Goal: Task Accomplishment & Management: Complete application form

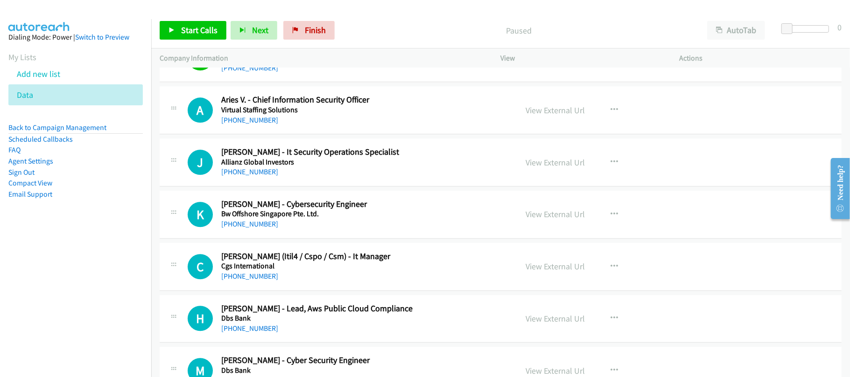
scroll to position [4230, 0]
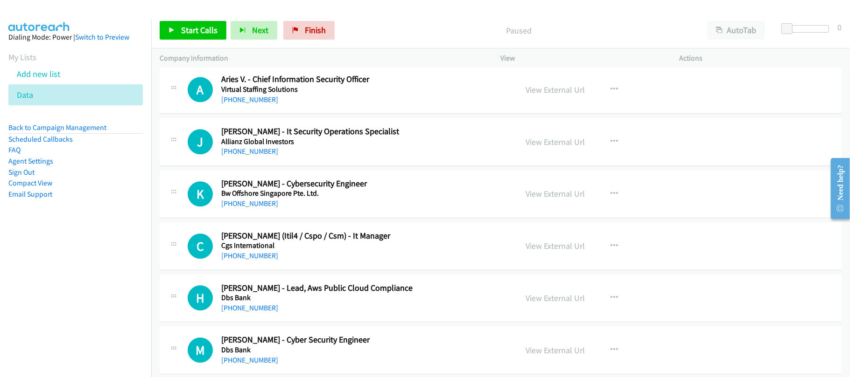
click at [56, 267] on nav "Dialing Mode: Power | Switch to Preview My Lists Add new list Data Back to Camp…" at bounding box center [76, 207] width 152 height 377
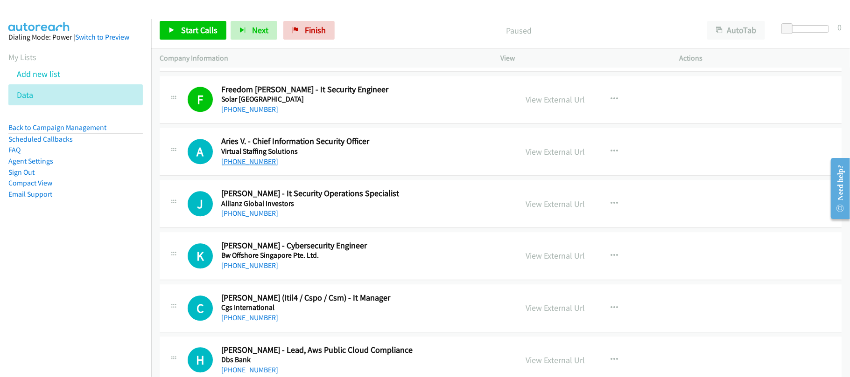
click at [258, 166] on link "+63 917 519 7581" at bounding box center [249, 161] width 57 height 9
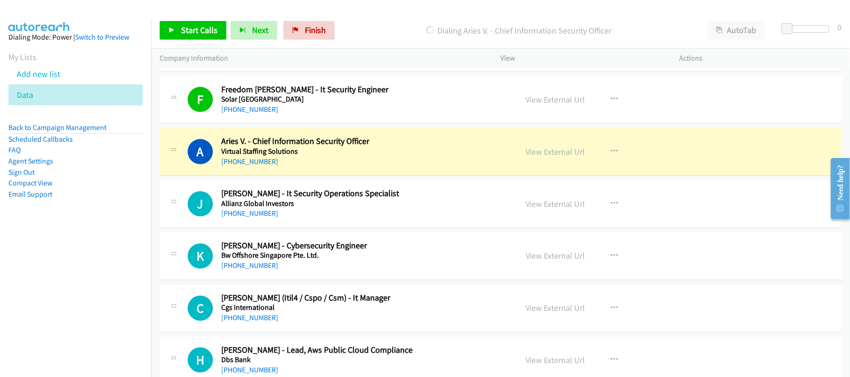
click at [342, 168] on div "+63 917 519 7581" at bounding box center [362, 161] width 283 height 11
click at [545, 157] on link "View External Url" at bounding box center [555, 152] width 59 height 11
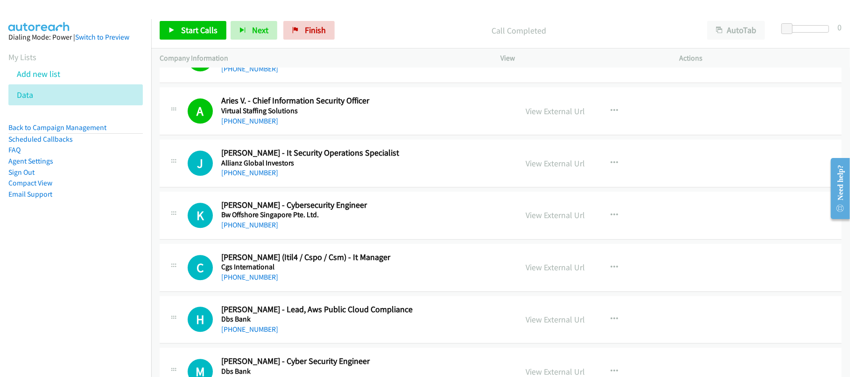
scroll to position [4230, 0]
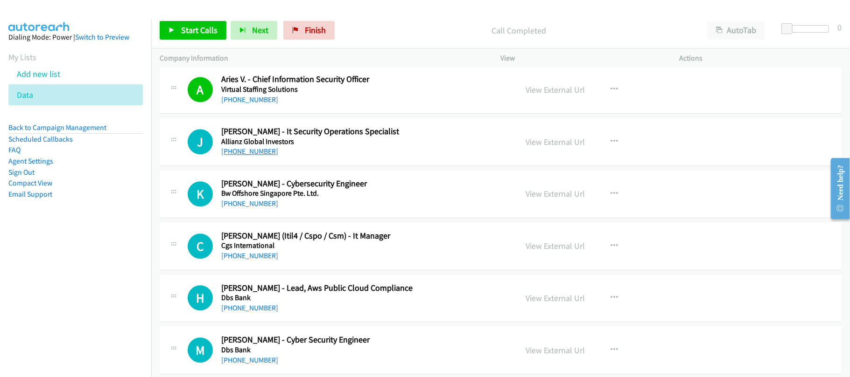
click at [260, 156] on link "+65 9691 4405" at bounding box center [249, 151] width 57 height 9
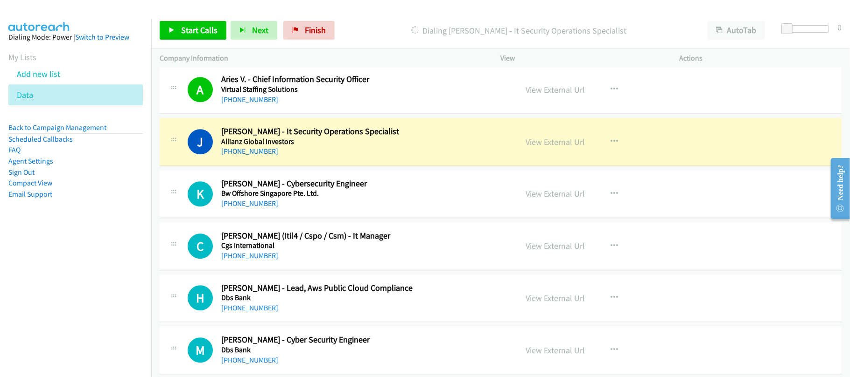
drag, startPoint x: 330, startPoint y: 161, endPoint x: 411, endPoint y: 158, distance: 80.8
click at [330, 157] on div "+65 9691 4405" at bounding box center [362, 151] width 283 height 11
click at [553, 147] on link "View External Url" at bounding box center [555, 142] width 59 height 11
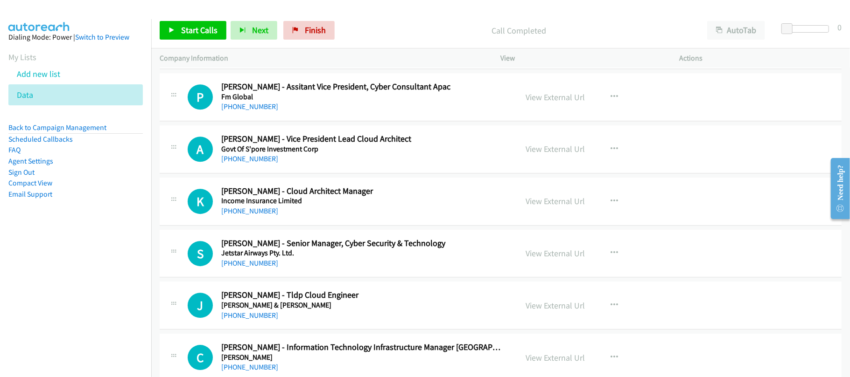
scroll to position [4541, 0]
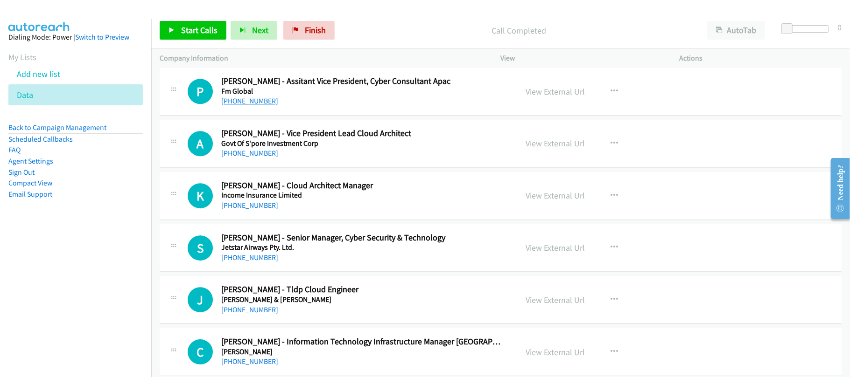
click at [243, 105] on link "+65 9726 0061" at bounding box center [249, 101] width 57 height 9
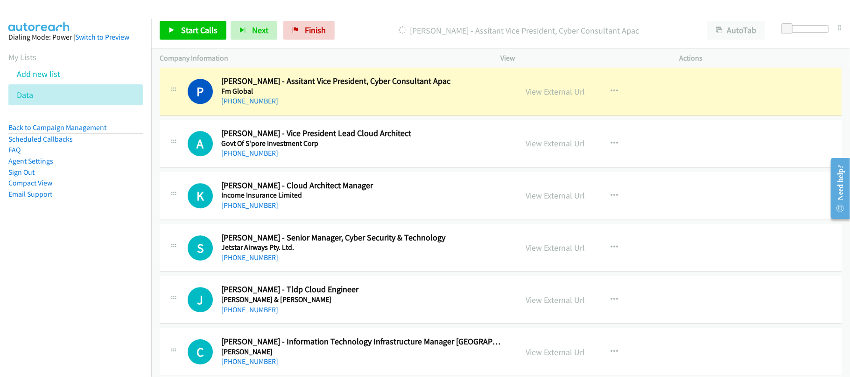
click at [306, 116] on div "P Callback Scheduled Pankaj Thareja - Assitant Vice President, Cyber Consultant…" at bounding box center [501, 92] width 682 height 48
click at [541, 97] on link "View External Url" at bounding box center [555, 91] width 59 height 11
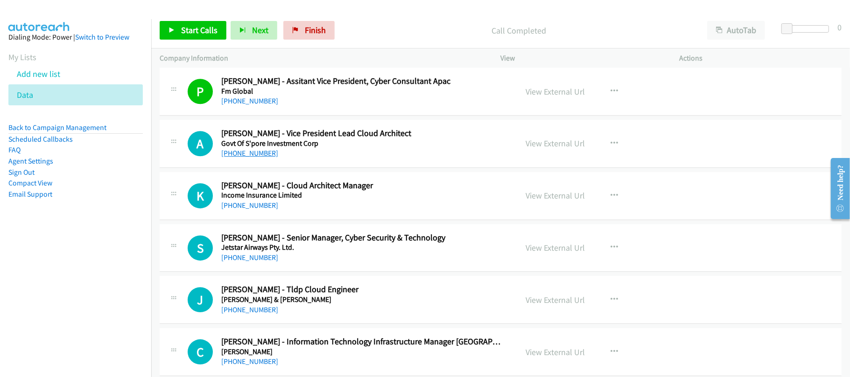
click at [259, 158] on link "+65 9755 0383" at bounding box center [249, 153] width 57 height 9
drag, startPoint x: 252, startPoint y: 219, endPoint x: 405, endPoint y: 229, distance: 153.8
click at [252, 210] on link "+65 9734 3712" at bounding box center [249, 205] width 57 height 9
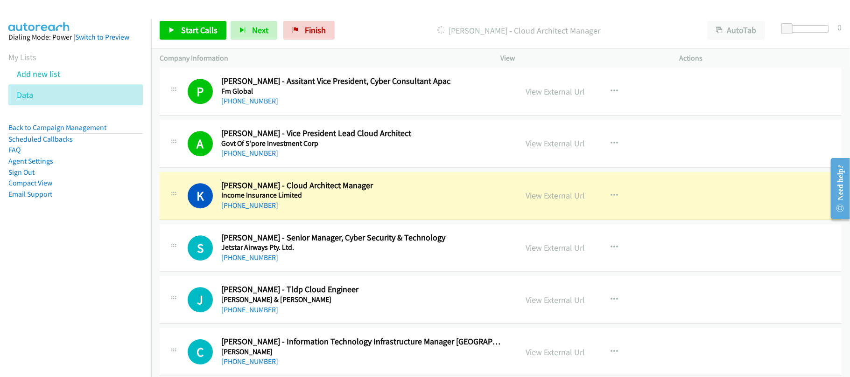
drag, startPoint x: 329, startPoint y: 230, endPoint x: 357, endPoint y: 230, distance: 28.5
click at [329, 220] on div "K Callback Scheduled Karunakar Katta - Cloud Architect Manager Income Insurance…" at bounding box center [501, 196] width 682 height 48
click at [549, 201] on link "View External Url" at bounding box center [555, 195] width 59 height 11
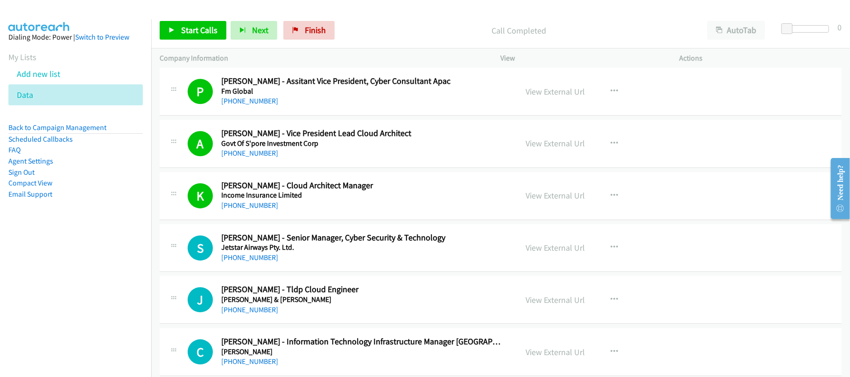
drag, startPoint x: 247, startPoint y: 270, endPoint x: 279, endPoint y: 271, distance: 31.7
click at [245, 262] on link "+65 9001 6739" at bounding box center [249, 257] width 57 height 9
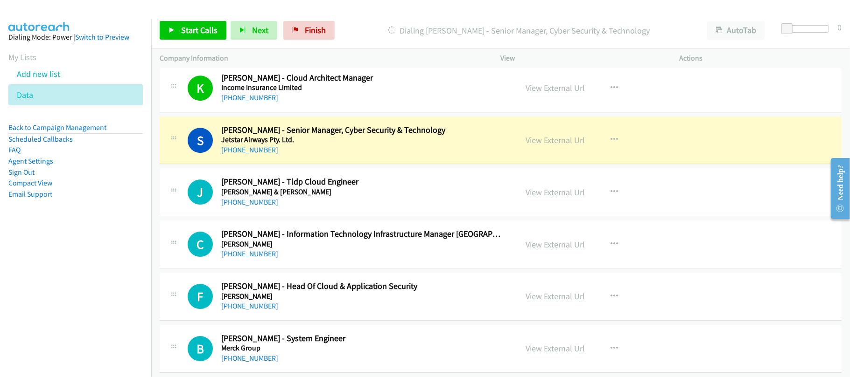
scroll to position [4666, 0]
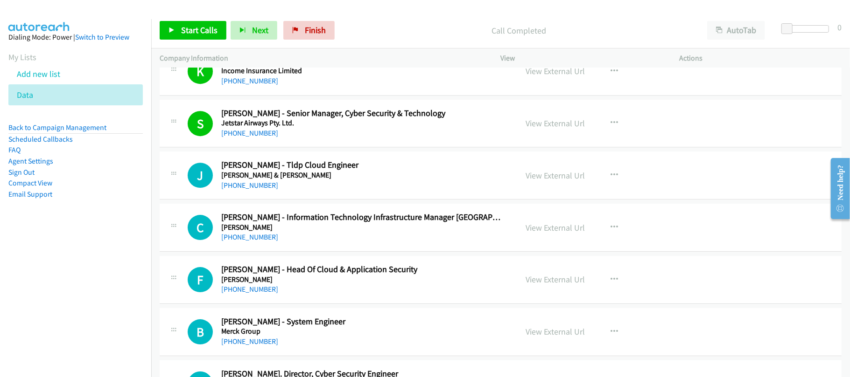
drag, startPoint x: 246, startPoint y: 200, endPoint x: 299, endPoint y: 202, distance: 52.8
click at [246, 190] on link "+65 8112 7270" at bounding box center [249, 185] width 57 height 9
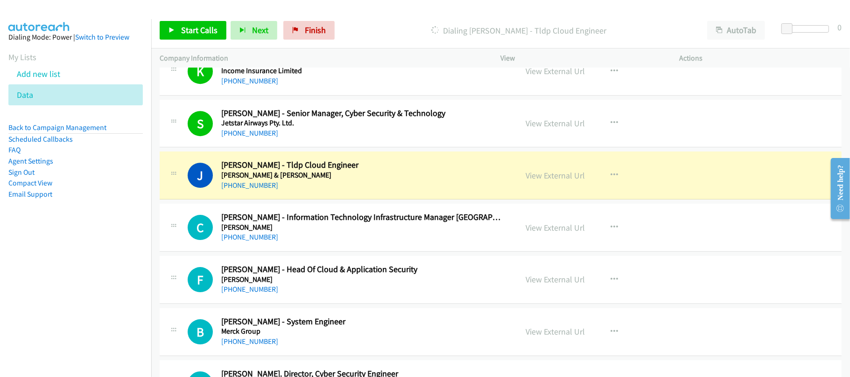
click at [343, 191] on div "+65 8112 7270" at bounding box center [362, 185] width 283 height 11
click at [561, 181] on link "View External Url" at bounding box center [555, 175] width 59 height 11
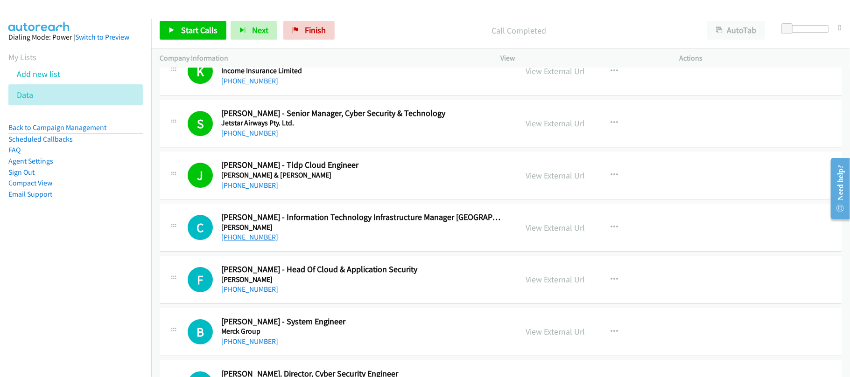
click at [245, 242] on link "+65 9232 8752" at bounding box center [249, 237] width 57 height 9
drag, startPoint x: 259, startPoint y: 248, endPoint x: 342, endPoint y: 267, distance: 84.2
click at [259, 242] on link "+65 9232 8752" at bounding box center [249, 237] width 57 height 9
drag, startPoint x: 245, startPoint y: 303, endPoint x: 305, endPoint y: 272, distance: 67.2
click at [245, 294] on link "+65 9881 6764" at bounding box center [249, 289] width 57 height 9
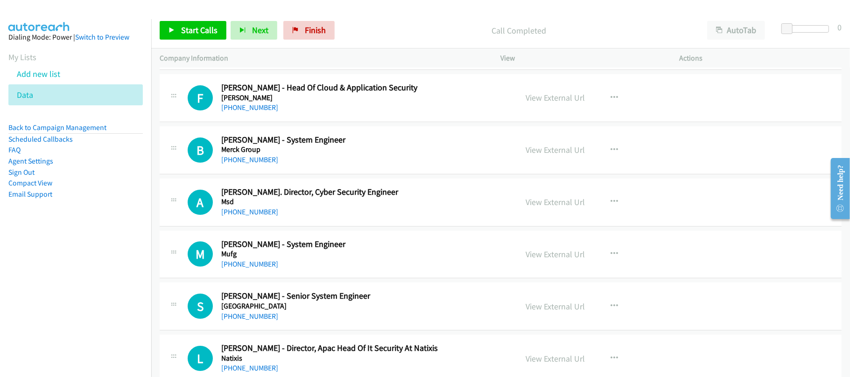
scroll to position [4853, 0]
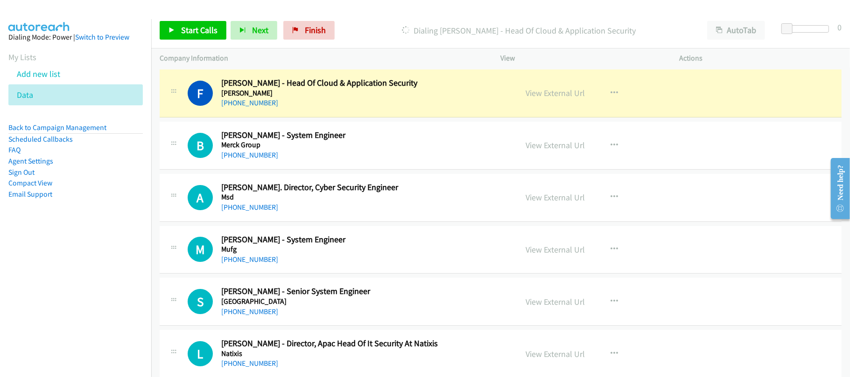
drag, startPoint x: 313, startPoint y: 107, endPoint x: 417, endPoint y: 107, distance: 104.0
click at [313, 98] on h5 "Julius Baer" at bounding box center [362, 93] width 283 height 9
click at [535, 98] on link "View External Url" at bounding box center [555, 93] width 59 height 11
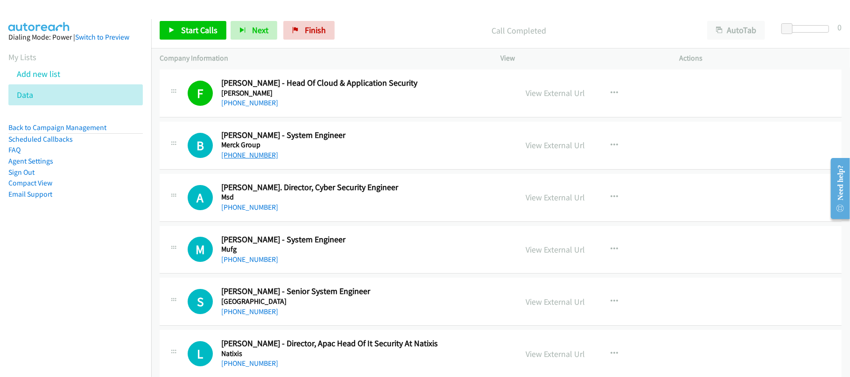
click at [251, 160] on link "+65 9459 3001" at bounding box center [249, 155] width 57 height 9
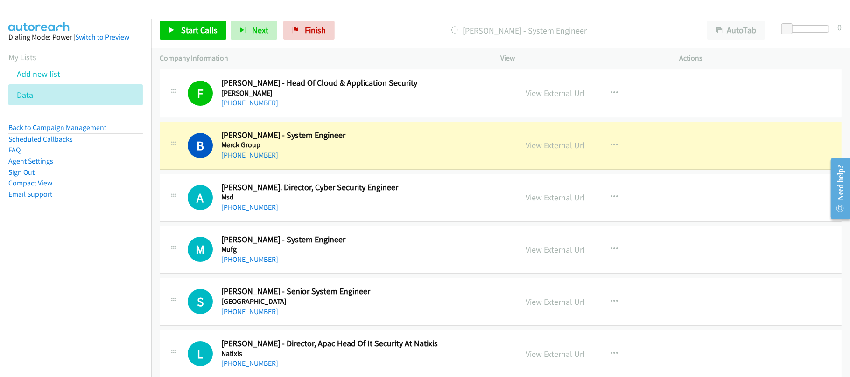
click at [366, 161] on div "+65 9459 3001" at bounding box center [362, 155] width 283 height 11
click at [555, 151] on link "View External Url" at bounding box center [555, 145] width 59 height 11
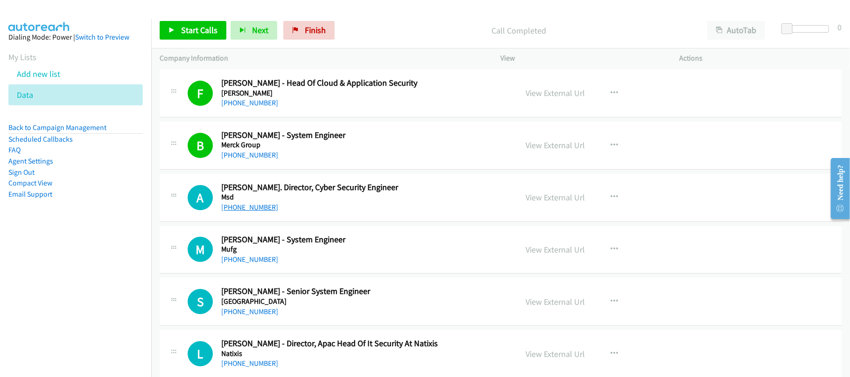
click at [256, 212] on link "+65 9797 0845" at bounding box center [249, 207] width 57 height 9
click at [238, 274] on div "M Callback Scheduled Mark Anthony Velasco - System Engineer Mufg Asia/Singapore…" at bounding box center [501, 250] width 682 height 48
click at [239, 274] on div "M Callback Scheduled Mark Anthony Velasco - System Engineer Mufg Asia/Singapore…" at bounding box center [501, 250] width 682 height 48
click at [246, 264] on link "+65 8505 2152" at bounding box center [249, 259] width 57 height 9
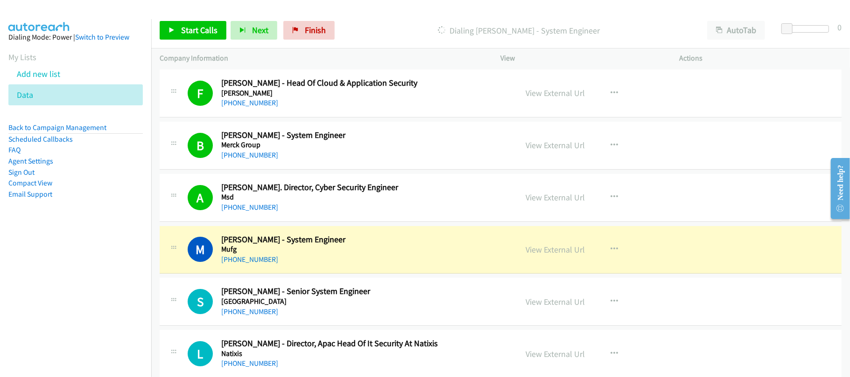
click at [358, 265] on div "+65 8505 2152" at bounding box center [362, 259] width 283 height 11
click at [526, 255] on link "View External Url" at bounding box center [555, 249] width 59 height 11
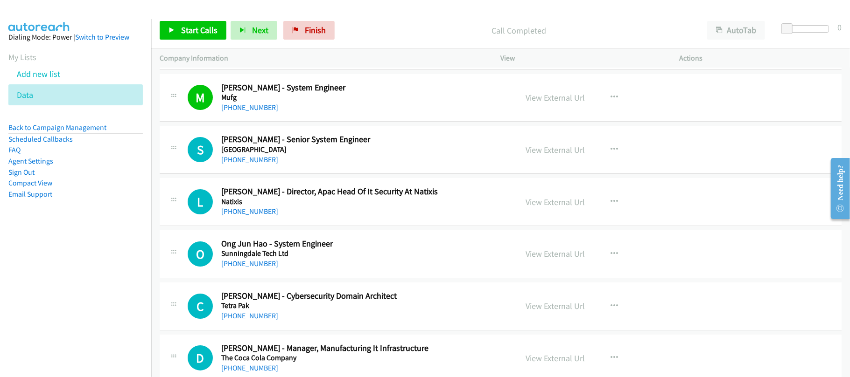
scroll to position [5039, 0]
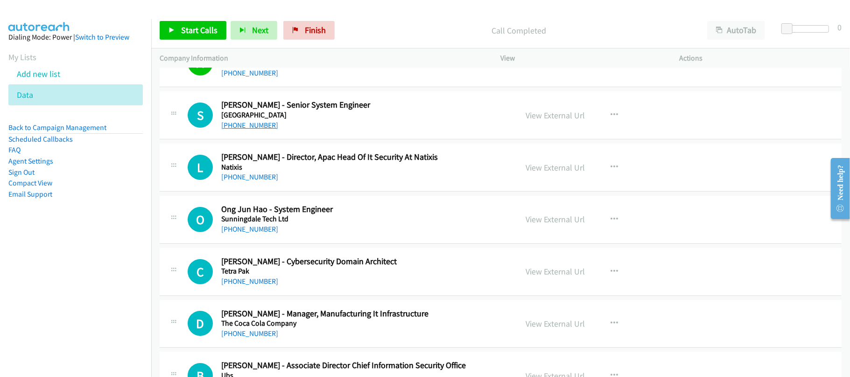
click at [255, 130] on link "+65 9889 6313" at bounding box center [249, 125] width 57 height 9
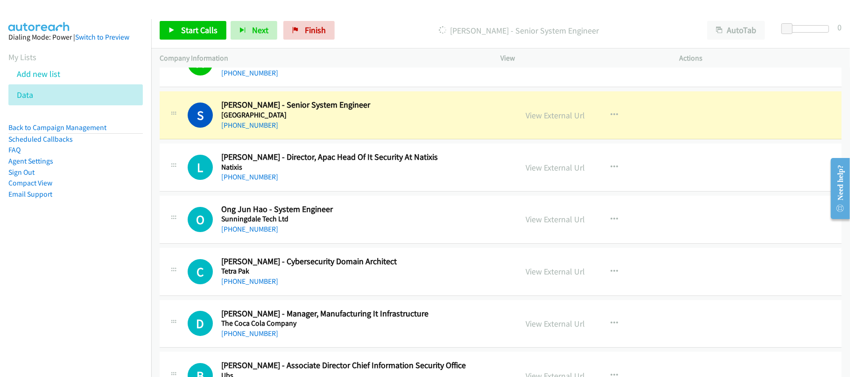
drag, startPoint x: 363, startPoint y: 145, endPoint x: 405, endPoint y: 144, distance: 42.5
click at [363, 131] on div "+65 9889 6313" at bounding box center [362, 125] width 283 height 11
click at [557, 121] on link "View External Url" at bounding box center [555, 115] width 59 height 11
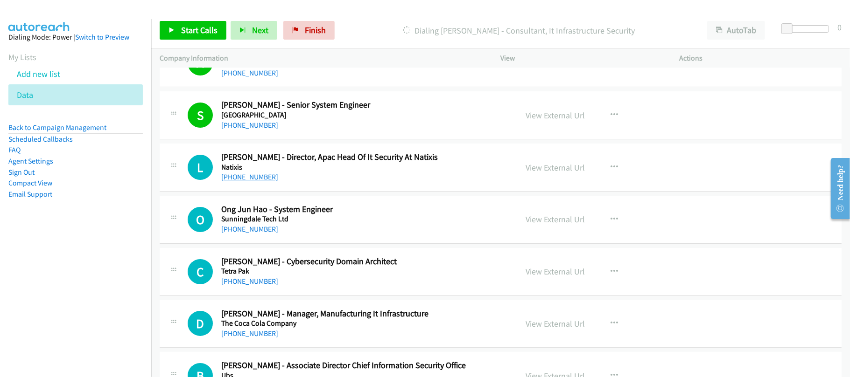
drag, startPoint x: 247, startPoint y: 189, endPoint x: 343, endPoint y: 189, distance: 96.6
click at [247, 182] on link "+65 8480 3408" at bounding box center [249, 177] width 57 height 9
drag, startPoint x: 315, startPoint y: 197, endPoint x: 414, endPoint y: 189, distance: 99.2
click at [549, 173] on link "View External Url" at bounding box center [555, 167] width 59 height 11
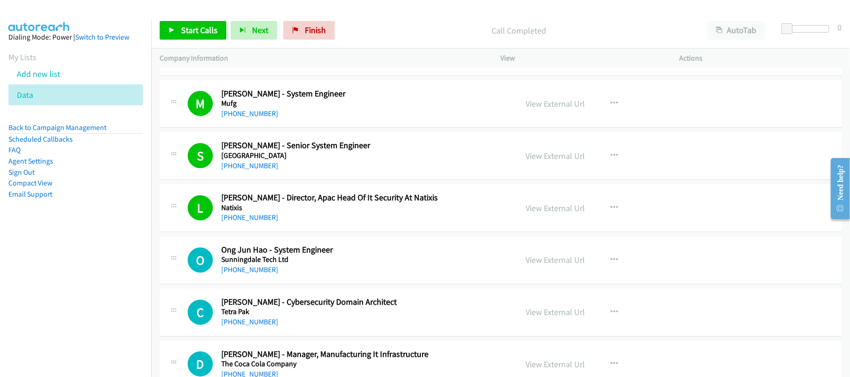
scroll to position [4977, 0]
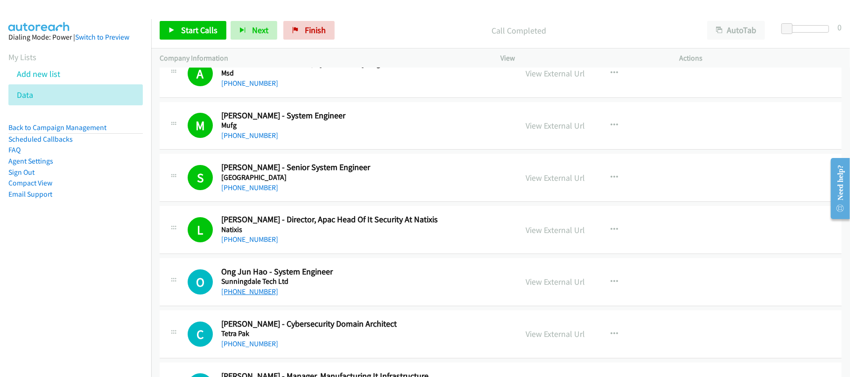
click at [243, 296] on link "+65 8113 2947" at bounding box center [249, 291] width 57 height 9
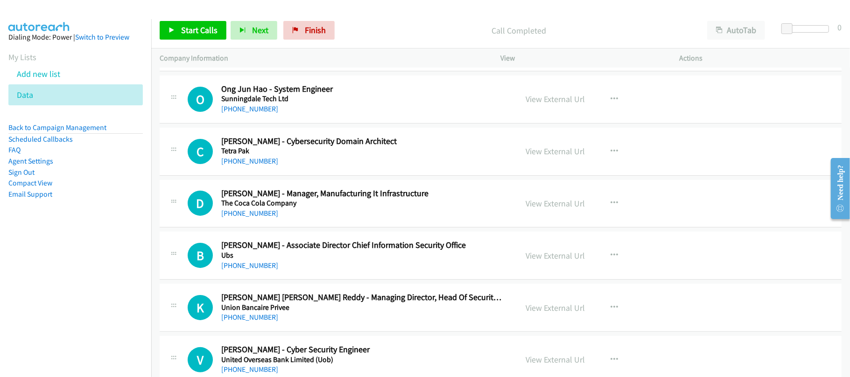
scroll to position [5163, 0]
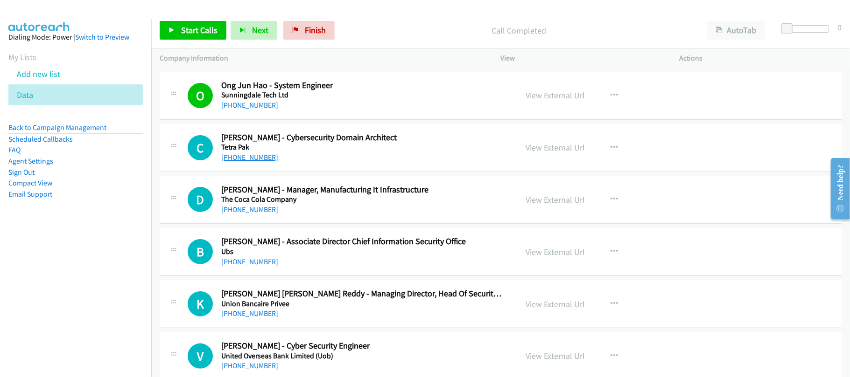
click at [254, 162] on link "+65 9062 6397" at bounding box center [249, 157] width 57 height 9
drag, startPoint x: 256, startPoint y: 224, endPoint x: 348, endPoint y: 237, distance: 92.9
click at [256, 214] on link "+65 8799 6832" at bounding box center [249, 209] width 57 height 9
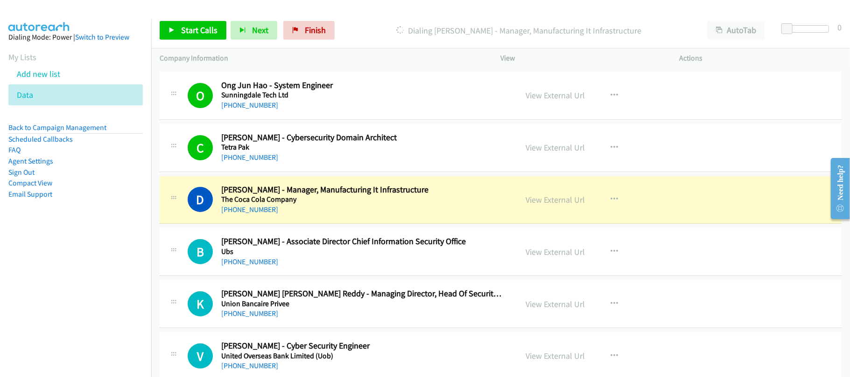
click at [317, 216] on div "+65 8799 6832" at bounding box center [362, 209] width 283 height 11
click at [558, 205] on link "View External Url" at bounding box center [555, 200] width 59 height 11
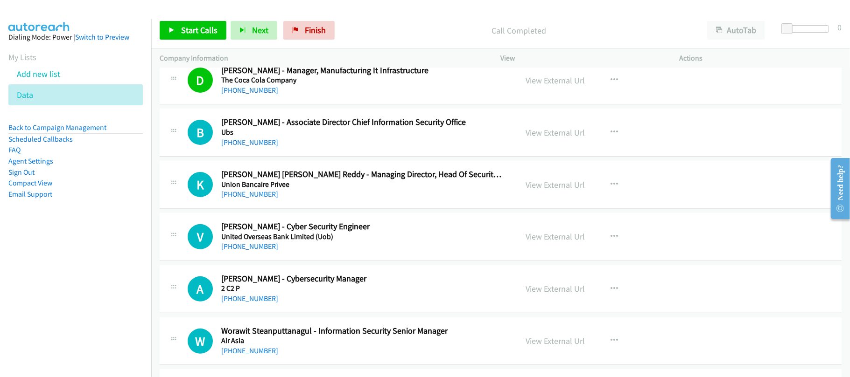
scroll to position [5288, 0]
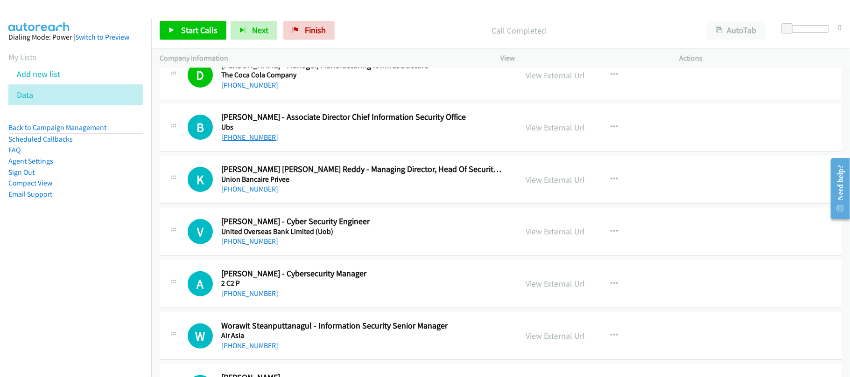
click at [258, 142] on link "+65 8111 2632" at bounding box center [249, 137] width 57 height 9
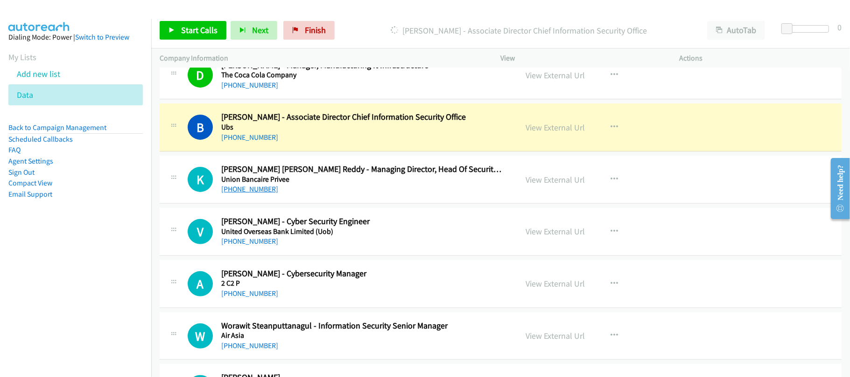
click at [255, 194] on link "+65 8118 0824" at bounding box center [249, 189] width 57 height 9
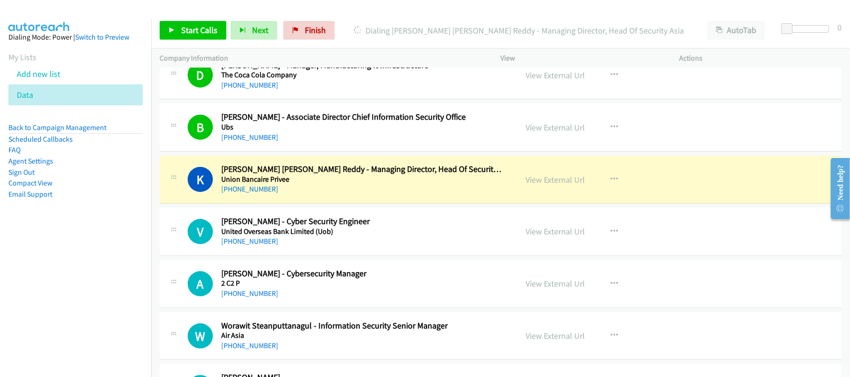
click at [338, 204] on div "K Callback Scheduled Katari Satish Kumar Reddy - Managing Director, Head Of Sec…" at bounding box center [501, 180] width 682 height 48
click at [545, 185] on link "View External Url" at bounding box center [555, 180] width 59 height 11
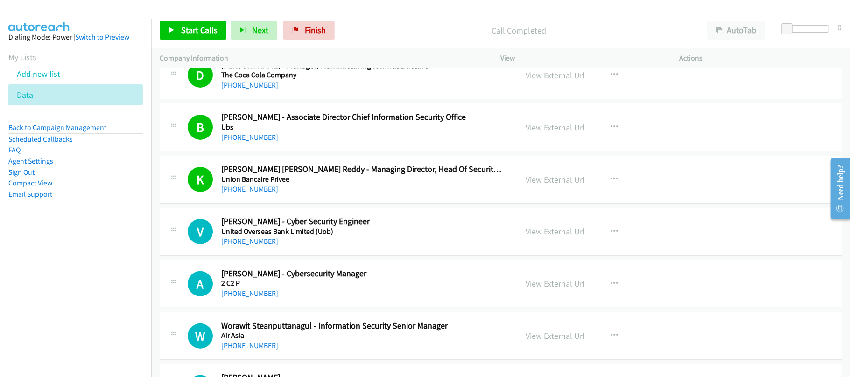
scroll to position [5350, 0]
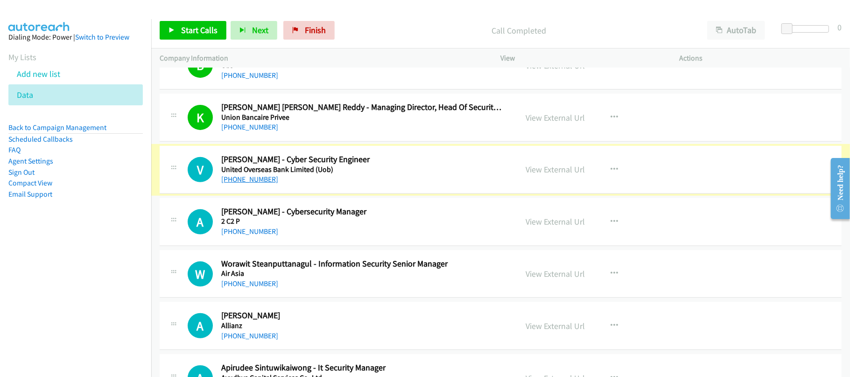
click at [256, 184] on link "+65 9765 5447" at bounding box center [249, 179] width 57 height 9
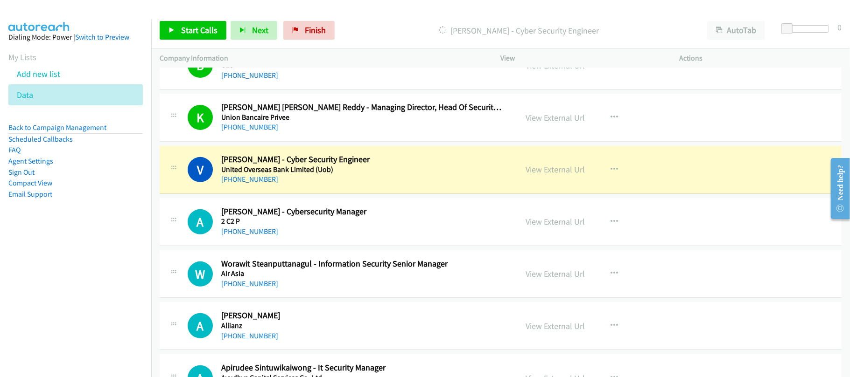
click at [355, 194] on div "V Callback Scheduled Vicknesh Manivannan - Cyber Security Engineer United Overs…" at bounding box center [501, 170] width 682 height 48
click at [541, 175] on link "View External Url" at bounding box center [555, 169] width 59 height 11
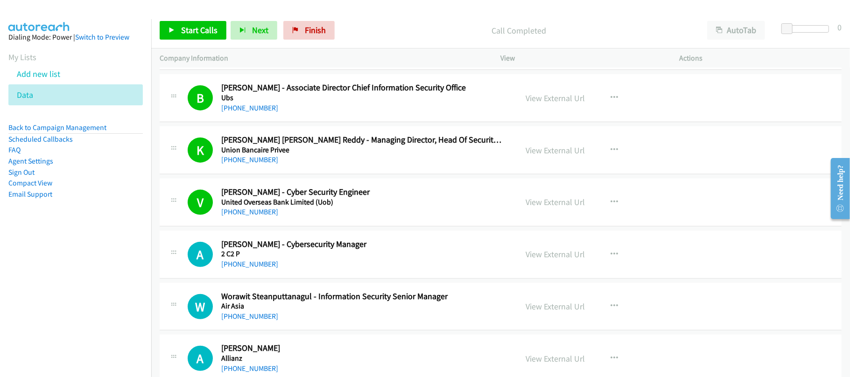
scroll to position [5288, 0]
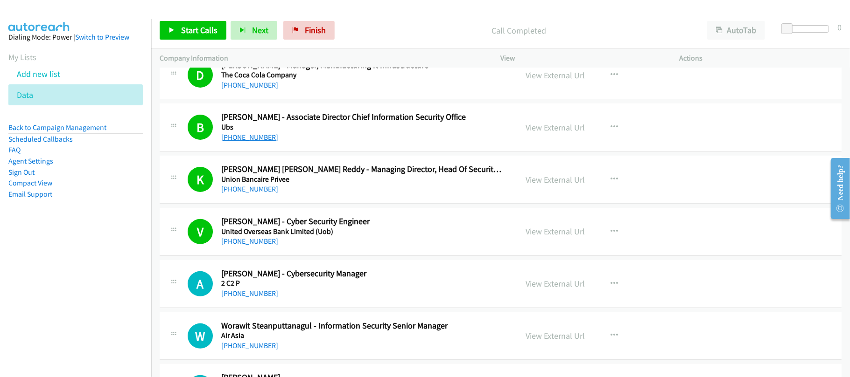
click at [251, 142] on link "+65 8111 2632" at bounding box center [249, 137] width 57 height 9
click at [252, 298] on link "+66 61 413 5907" at bounding box center [249, 293] width 57 height 9
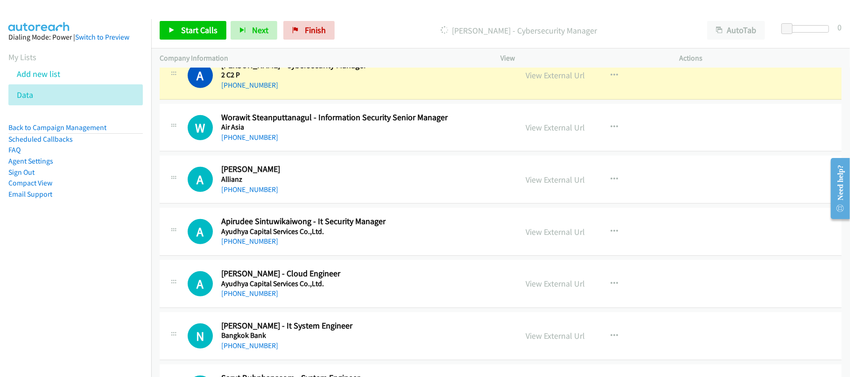
scroll to position [5474, 0]
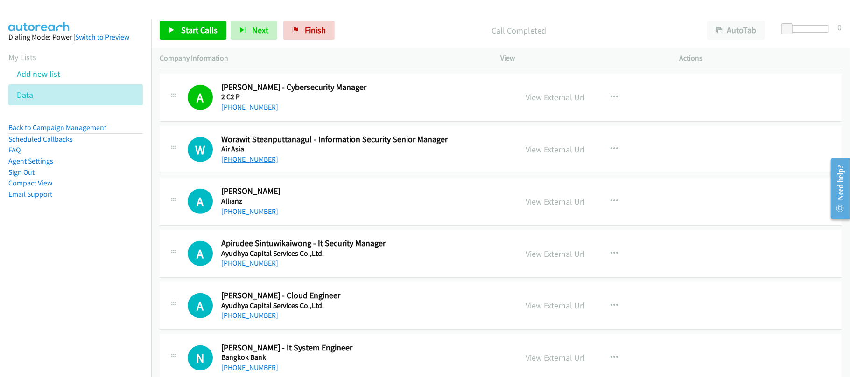
click at [260, 164] on link "+66 90 919 5291" at bounding box center [249, 159] width 57 height 9
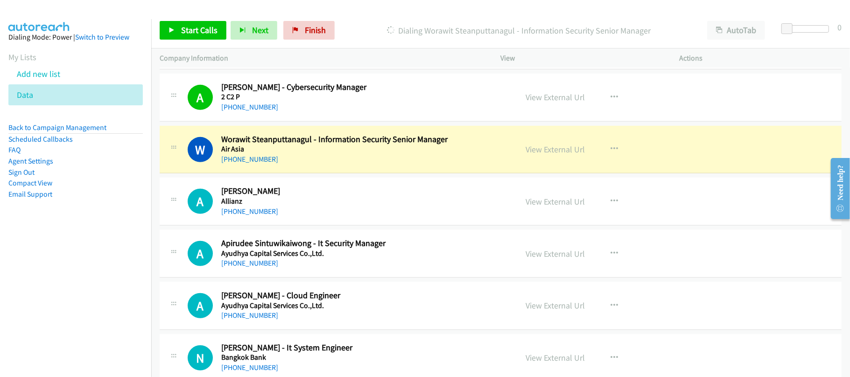
click at [352, 165] on div "+66 90 919 5291" at bounding box center [362, 159] width 283 height 11
click at [557, 155] on link "View External Url" at bounding box center [555, 149] width 59 height 11
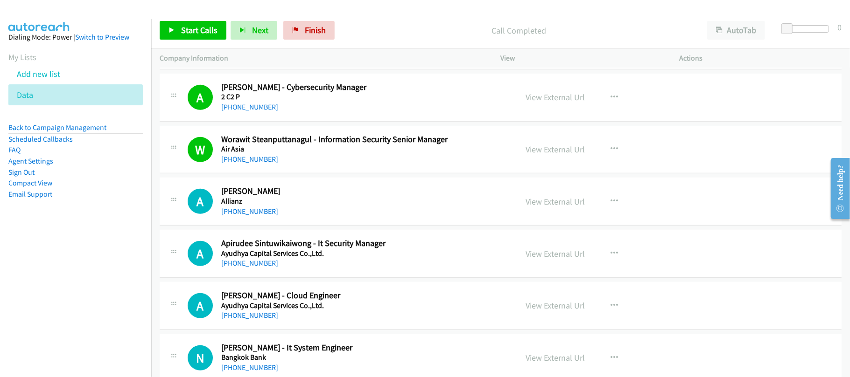
click at [239, 216] on link "+66 99 163 5445" at bounding box center [249, 211] width 57 height 9
click at [263, 268] on link "+66 89 154 4360" at bounding box center [249, 263] width 57 height 9
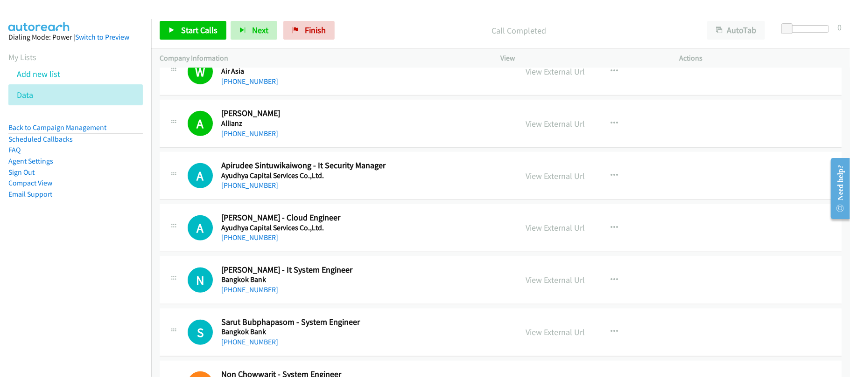
scroll to position [5599, 0]
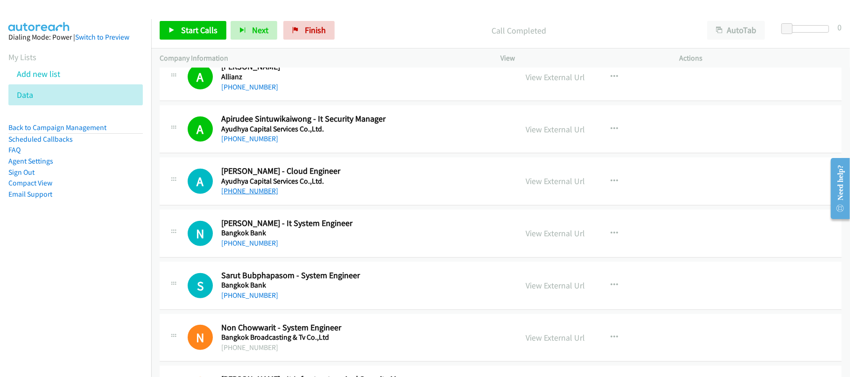
click at [238, 196] on link "+66 94 679 4260" at bounding box center [249, 191] width 57 height 9
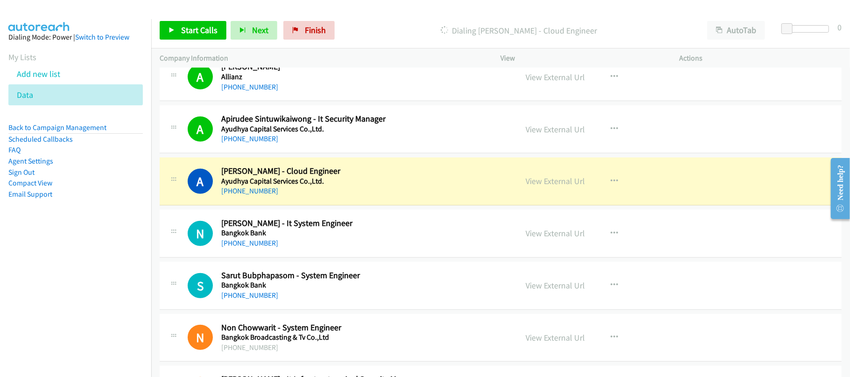
drag, startPoint x: 357, startPoint y: 210, endPoint x: 419, endPoint y: 203, distance: 61.9
click at [357, 197] on div "+66 94 679 4260" at bounding box center [362, 191] width 283 height 11
click at [542, 187] on link "View External Url" at bounding box center [555, 181] width 59 height 11
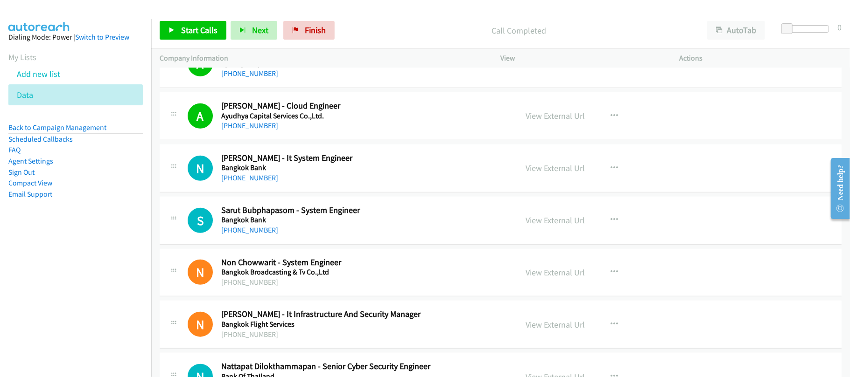
scroll to position [5723, 0]
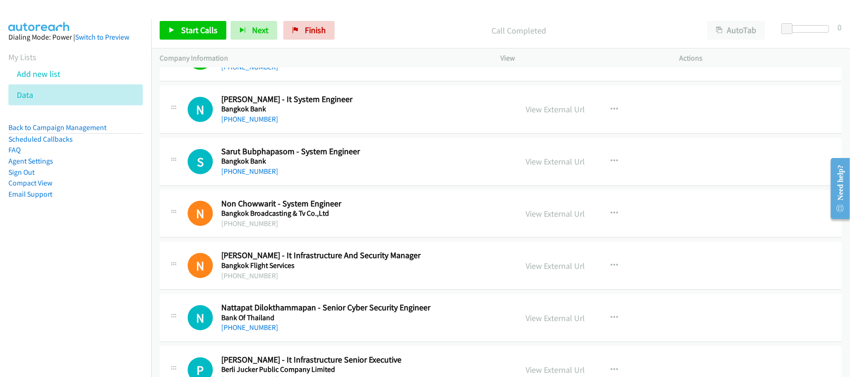
click at [257, 125] on div "+66 90 968 8648" at bounding box center [362, 119] width 283 height 11
click at [260, 124] on link "+66 90 968 8648" at bounding box center [249, 119] width 57 height 9
click at [245, 166] on h5 "Bangkok Bank" at bounding box center [362, 161] width 283 height 9
click at [249, 176] on link "+66 81 732 4288" at bounding box center [249, 171] width 57 height 9
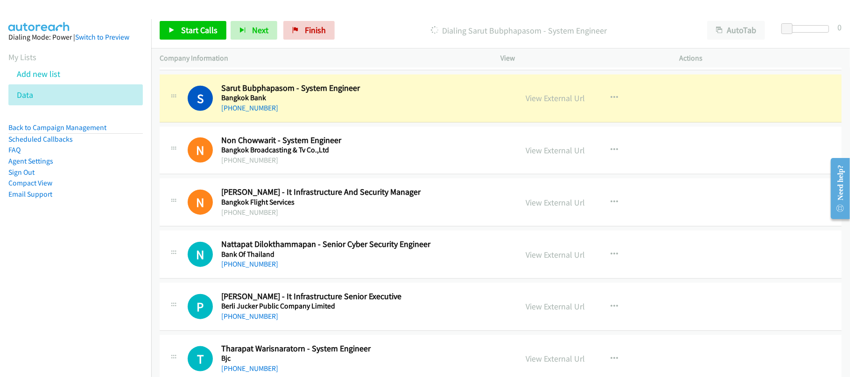
scroll to position [5786, 0]
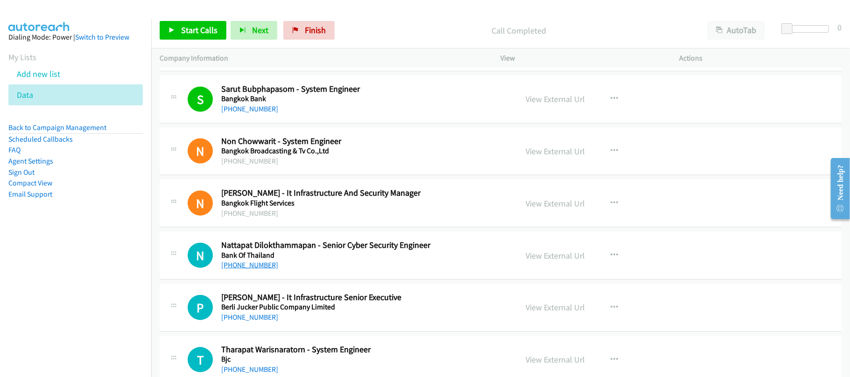
click at [246, 270] on link "+66 86 987 6199" at bounding box center [249, 265] width 57 height 9
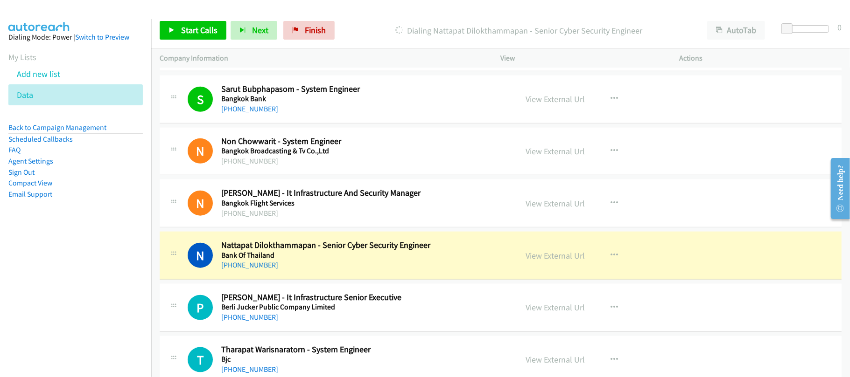
click at [326, 271] on div "+66 86 987 6199" at bounding box center [362, 265] width 283 height 11
click at [557, 261] on link "View External Url" at bounding box center [555, 256] width 59 height 11
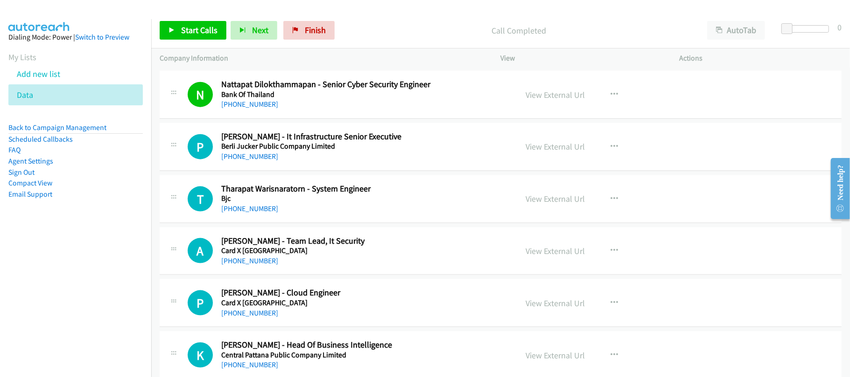
scroll to position [5972, 0]
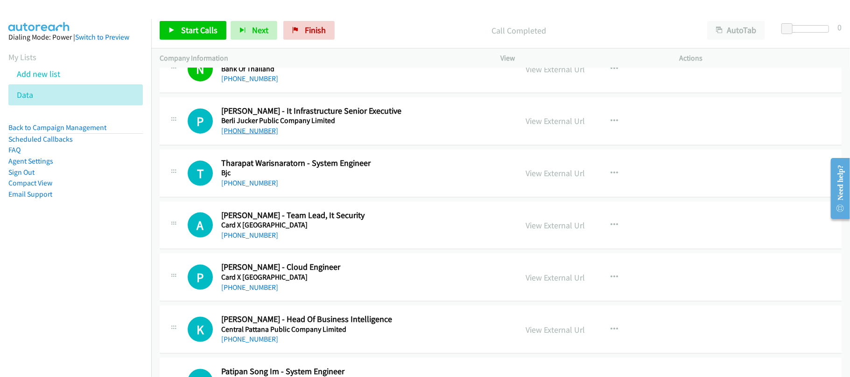
click at [258, 135] on link "+66 90 908 4234" at bounding box center [249, 130] width 57 height 9
click at [248, 135] on link "+66 90 908 4234" at bounding box center [249, 130] width 57 height 9
click at [258, 188] on link "+66 92 949 8001" at bounding box center [249, 183] width 57 height 9
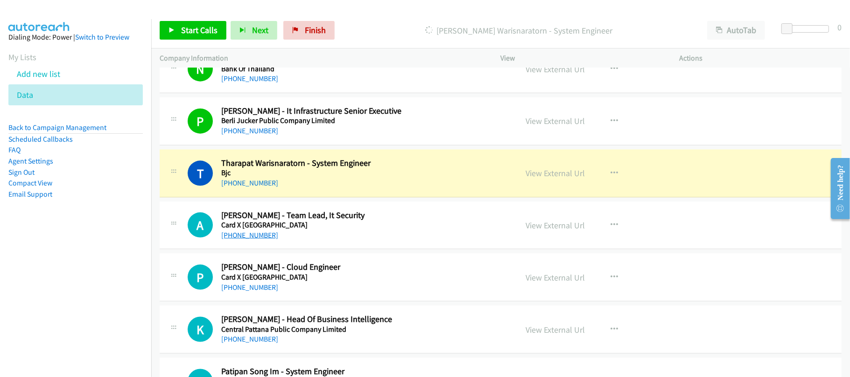
click at [241, 240] on link "+66 81 812 2600" at bounding box center [249, 235] width 57 height 9
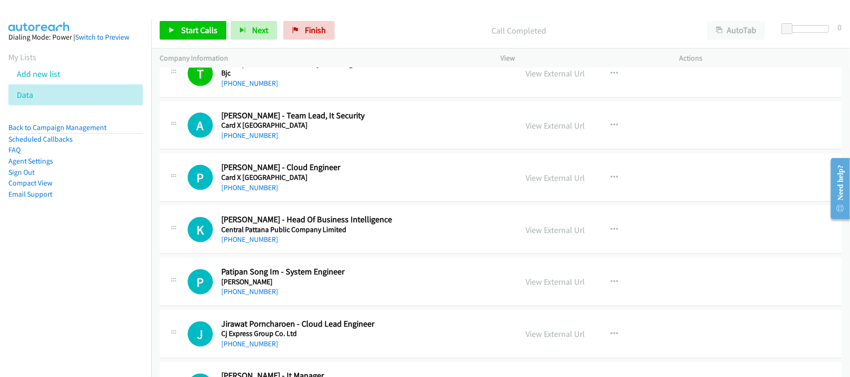
scroll to position [6096, 0]
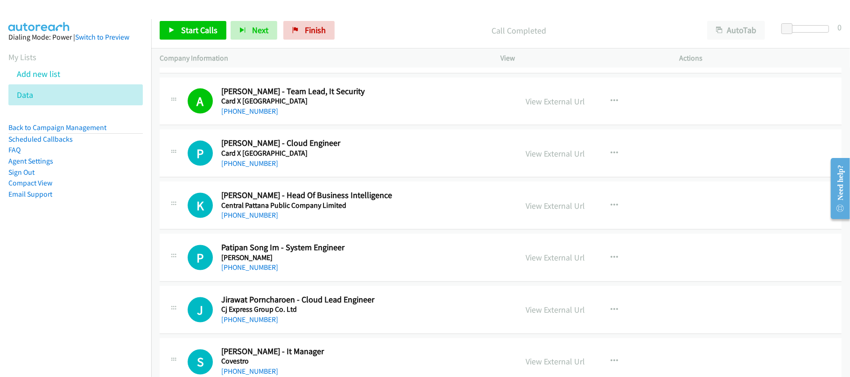
click at [258, 169] on div "+66 94 439 3332" at bounding box center [362, 163] width 283 height 11
click at [256, 168] on link "+66 94 439 3332" at bounding box center [249, 163] width 57 height 9
click at [99, 244] on nav "Dialing Mode: Power | Switch to Preview My Lists Add new list Data Back to Camp…" at bounding box center [76, 207] width 152 height 377
click at [254, 168] on link "+66 94 439 3332" at bounding box center [249, 163] width 57 height 9
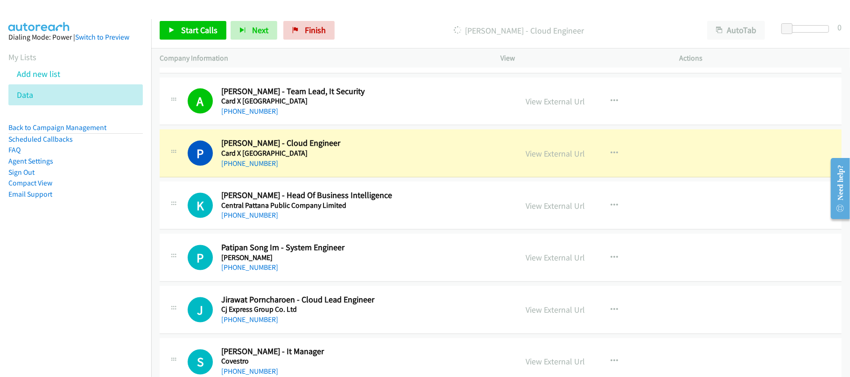
click at [357, 178] on div "P Callback Scheduled Peerapong Ariyakajornnon - Cloud Engineer Card X Thailand …" at bounding box center [501, 154] width 682 height 48
click at [532, 159] on link "View External Url" at bounding box center [555, 153] width 59 height 11
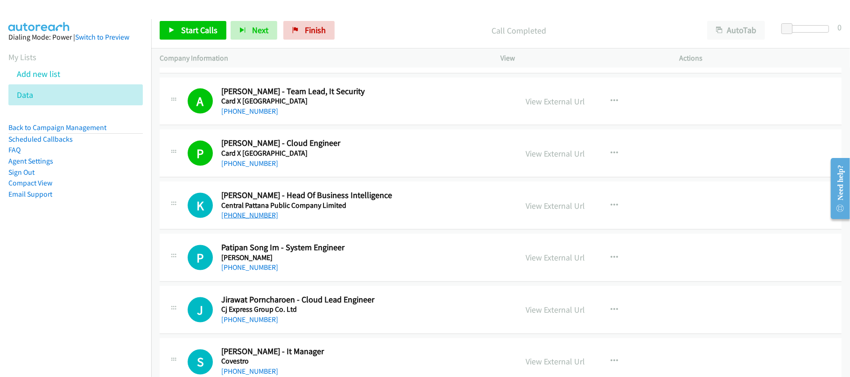
click at [259, 220] on link "+66 85 989 9499" at bounding box center [249, 215] width 57 height 9
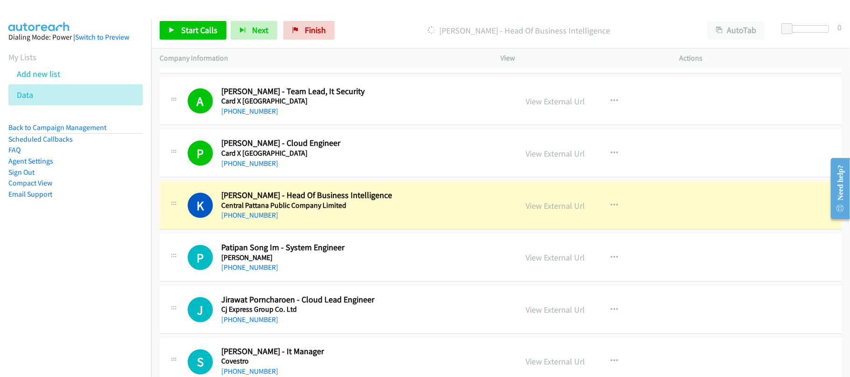
click at [371, 221] on div "+66 85 989 9499" at bounding box center [362, 215] width 283 height 11
click at [553, 211] on link "View External Url" at bounding box center [555, 206] width 59 height 11
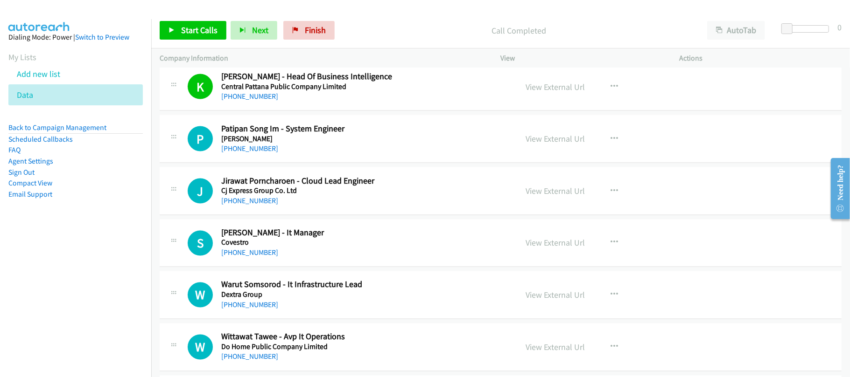
scroll to position [6221, 0]
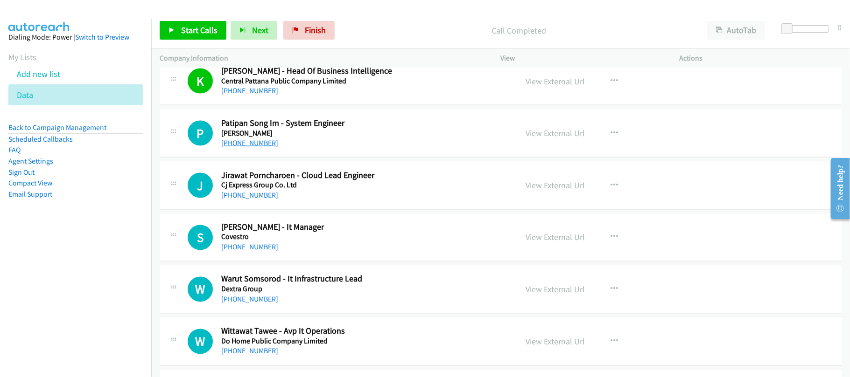
click at [247, 147] on link "+66 2 013 7137" at bounding box center [249, 143] width 57 height 9
click at [237, 201] on div "+66 63 839 3888" at bounding box center [362, 195] width 283 height 11
click at [237, 200] on link "+66 63 839 3888" at bounding box center [249, 195] width 57 height 9
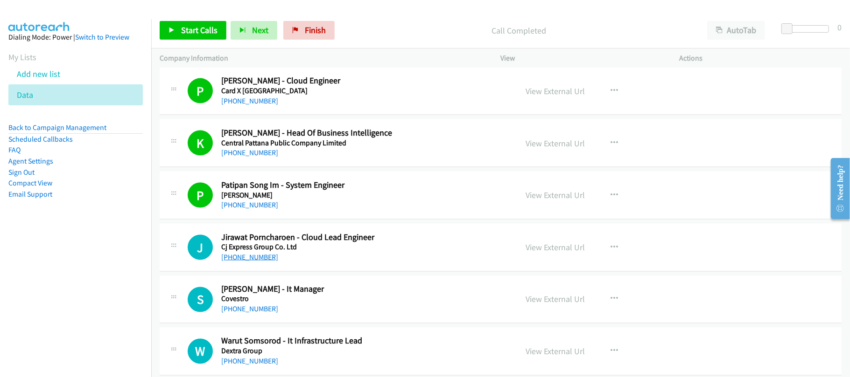
click at [257, 262] on link "+66 63 839 3888" at bounding box center [249, 257] width 57 height 9
click at [258, 263] on div "+66 63 839 3888" at bounding box center [362, 257] width 283 height 11
click at [258, 262] on link "+66 63 839 3888" at bounding box center [249, 257] width 57 height 9
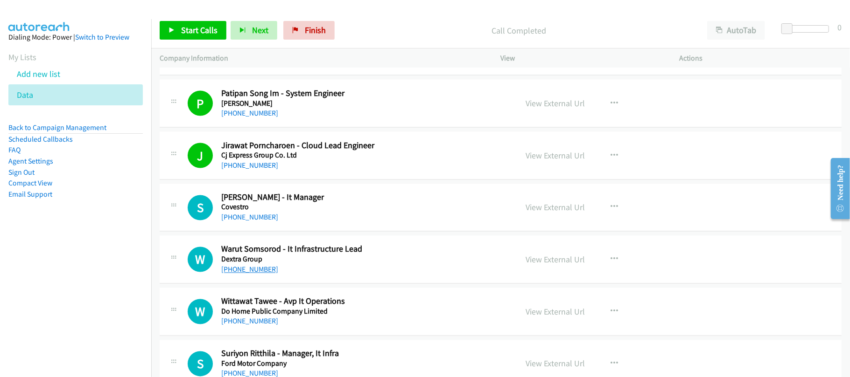
scroll to position [6283, 0]
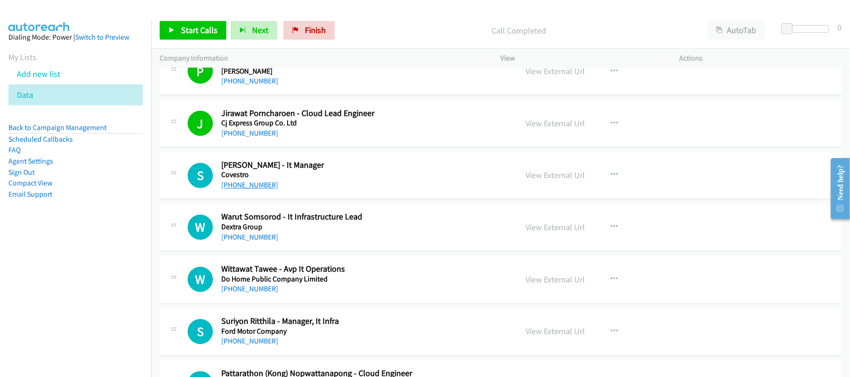
click at [256, 190] on link "+66 89 969 7692" at bounding box center [249, 185] width 57 height 9
click at [263, 242] on link "+66 85 317 5878" at bounding box center [249, 237] width 57 height 9
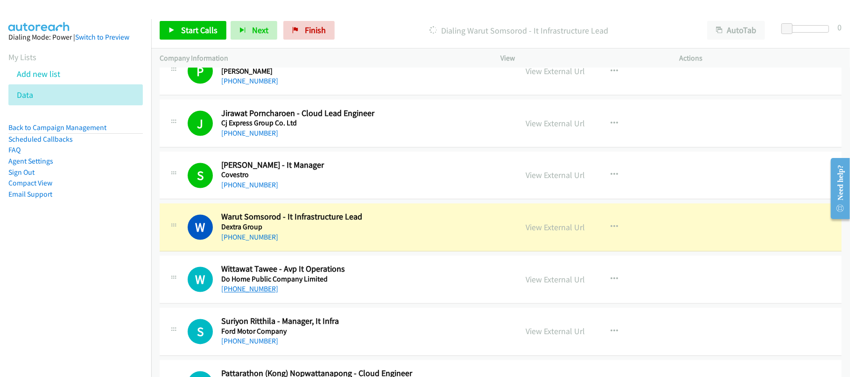
click at [264, 294] on link "+66 92 319 9247" at bounding box center [249, 289] width 57 height 9
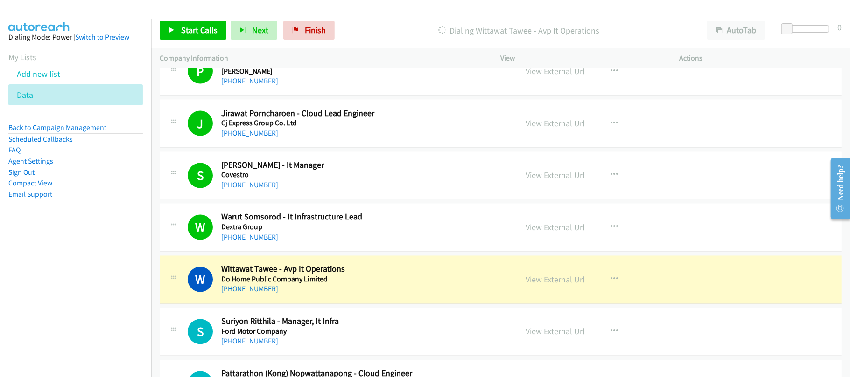
click at [349, 295] on div "+66 92 319 9247" at bounding box center [362, 289] width 283 height 11
click at [551, 286] on link "View External Url" at bounding box center [555, 280] width 59 height 11
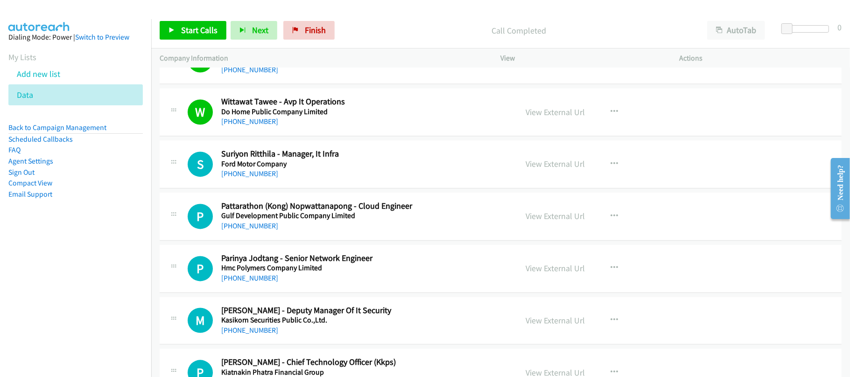
scroll to position [6470, 0]
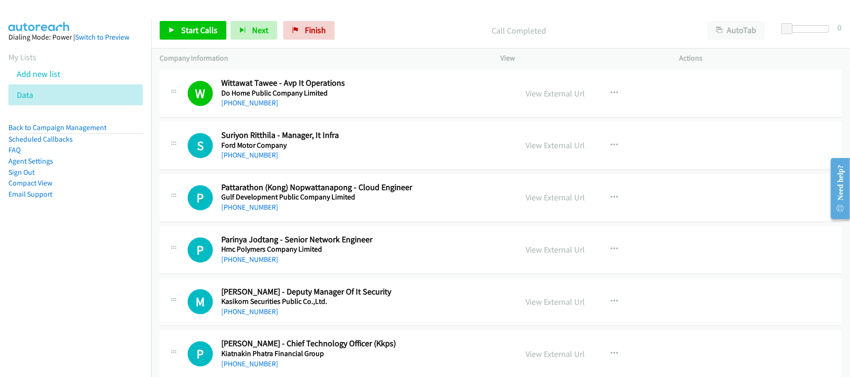
click at [253, 160] on link "+66 81 571 9700" at bounding box center [249, 155] width 57 height 9
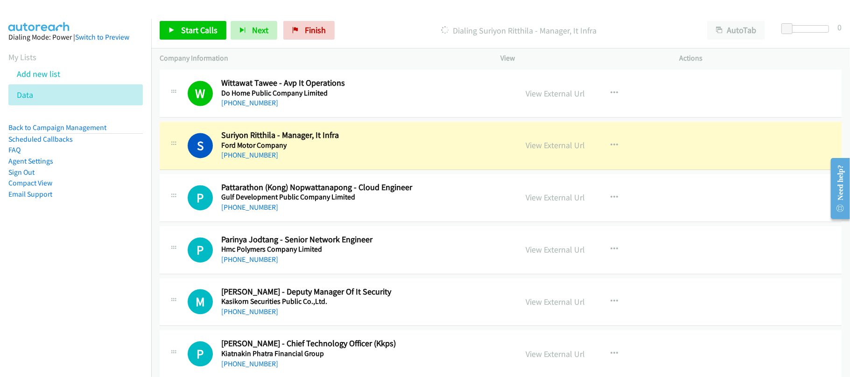
drag, startPoint x: 78, startPoint y: 262, endPoint x: 286, endPoint y: 162, distance: 230.8
click at [78, 262] on nav "Dialing Mode: Power | Switch to Preview My Lists Add new list Data Back to Camp…" at bounding box center [76, 207] width 152 height 377
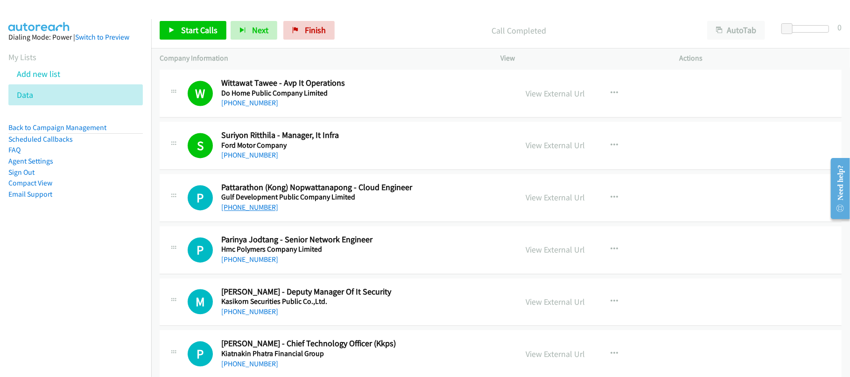
click at [253, 212] on link "+66 98 563 5451" at bounding box center [249, 207] width 57 height 9
drag, startPoint x: 261, startPoint y: 279, endPoint x: 428, endPoint y: 282, distance: 167.1
click at [261, 264] on link "+66 2 614 3700" at bounding box center [249, 259] width 57 height 9
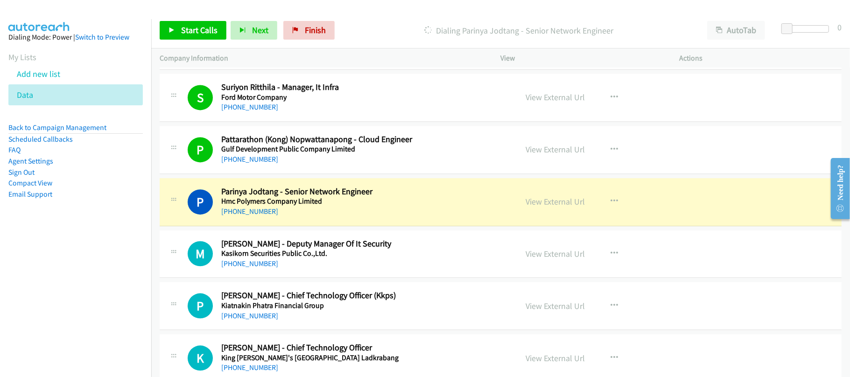
scroll to position [6532, 0]
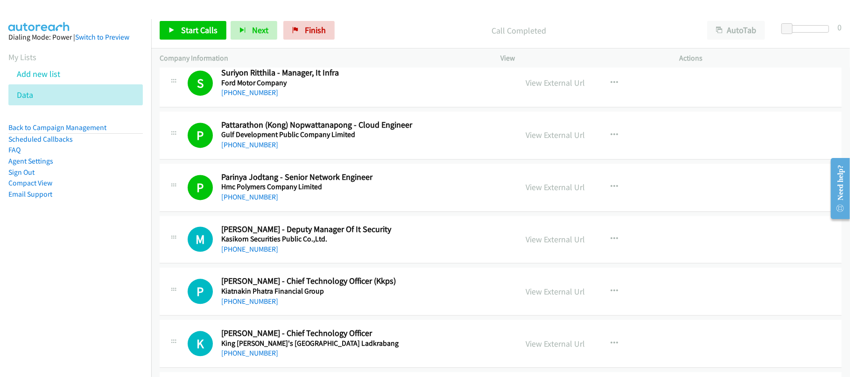
drag, startPoint x: 252, startPoint y: 272, endPoint x: 314, endPoint y: 268, distance: 62.7
click at [252, 254] on link "+66 81 174 1492" at bounding box center [249, 249] width 57 height 9
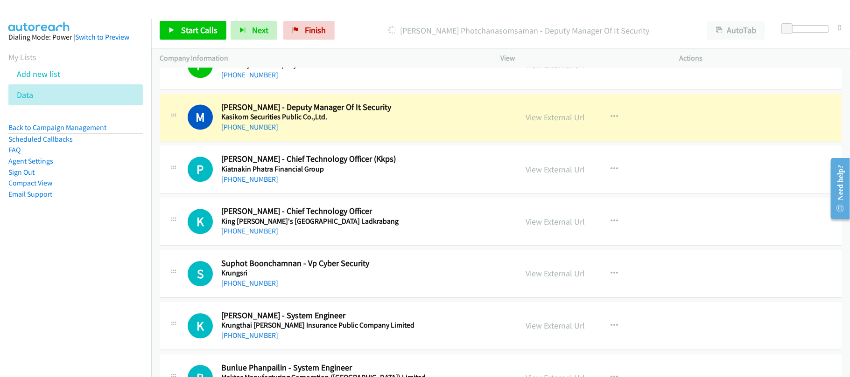
scroll to position [6656, 0]
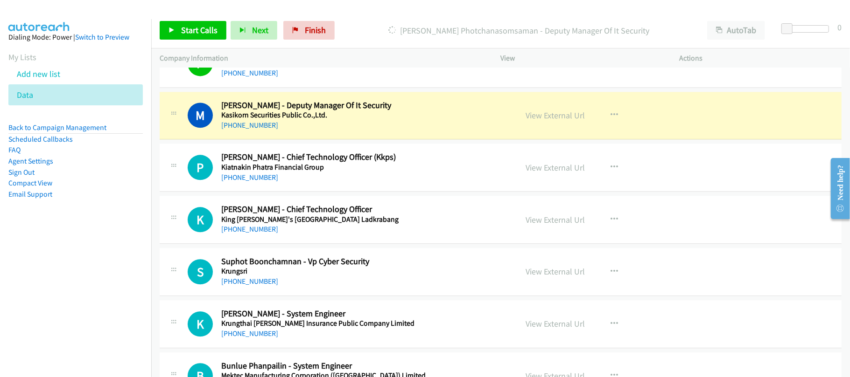
click at [368, 140] on div "M Callback Scheduled Monchai Photchanasomsaman - Deputy Manager Of It Security …" at bounding box center [501, 116] width 682 height 48
click at [547, 121] on link "View External Url" at bounding box center [555, 115] width 59 height 11
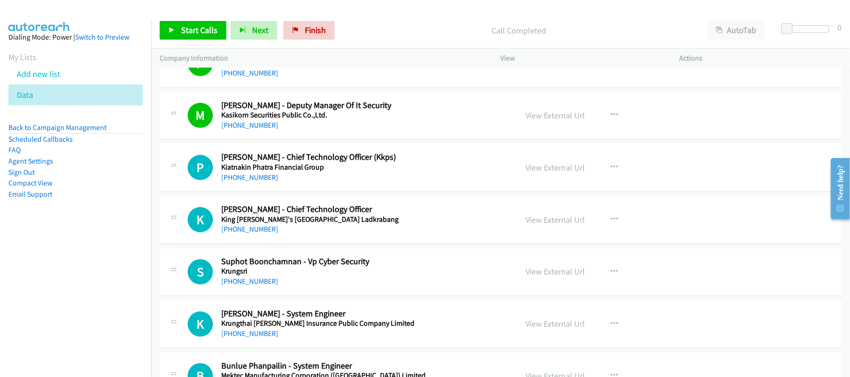
drag, startPoint x: 258, startPoint y: 198, endPoint x: 286, endPoint y: 200, distance: 28.1
click at [258, 182] on link "+66 89 148 1878" at bounding box center [249, 177] width 57 height 9
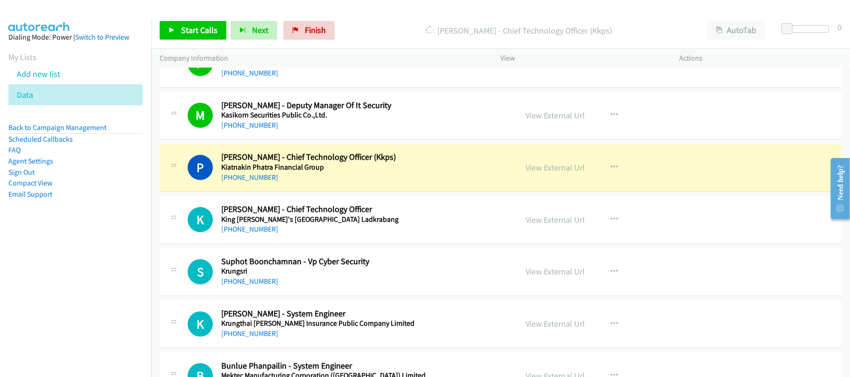
drag, startPoint x: 341, startPoint y: 201, endPoint x: 381, endPoint y: 203, distance: 40.2
click at [557, 173] on link "View External Url" at bounding box center [555, 167] width 59 height 11
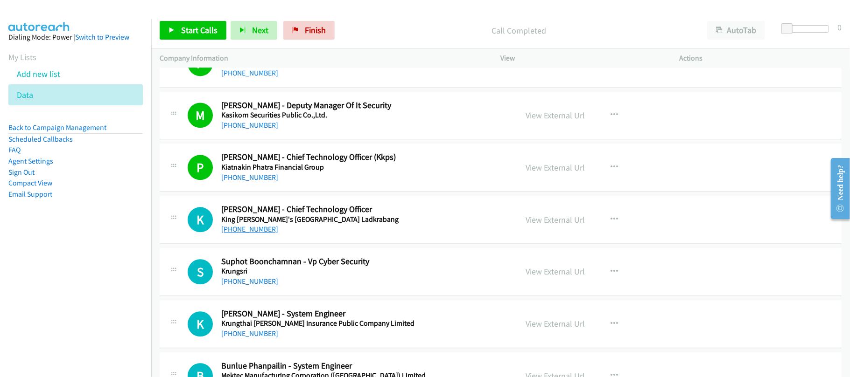
click at [260, 234] on link "+66 86 805 0909" at bounding box center [249, 229] width 57 height 9
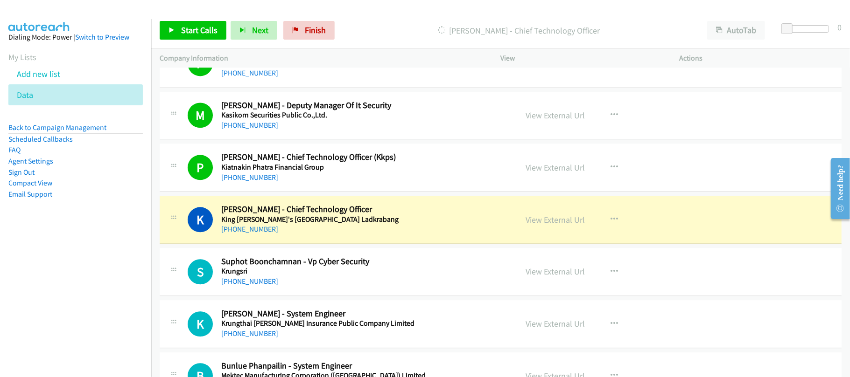
click at [340, 235] on div "+66 86 805 0909" at bounding box center [362, 229] width 283 height 11
click at [557, 225] on link "View External Url" at bounding box center [555, 220] width 59 height 11
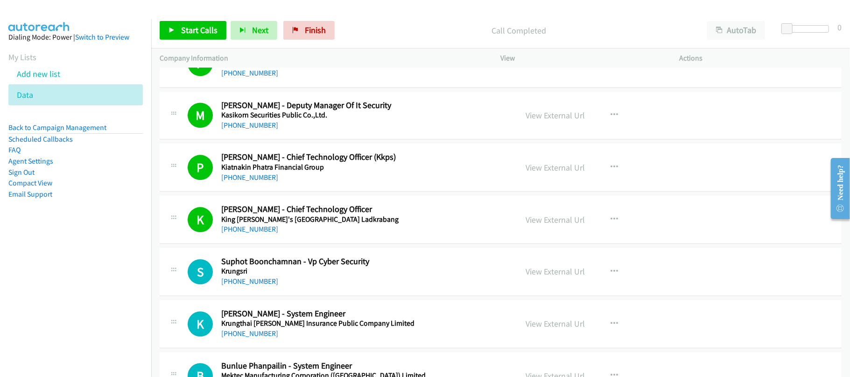
scroll to position [6719, 0]
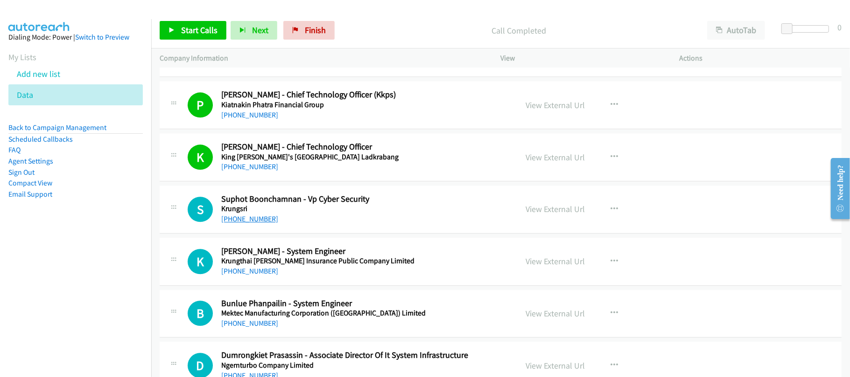
click at [256, 223] on link "+66 89 491 6007" at bounding box center [249, 219] width 57 height 9
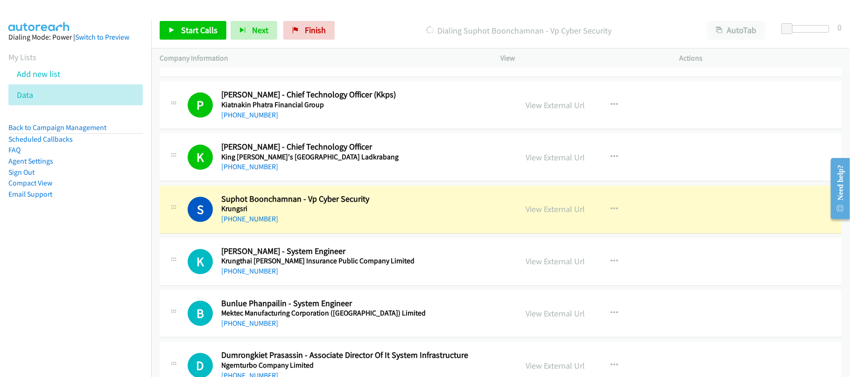
click at [340, 225] on div "+66 89 491 6007" at bounding box center [362, 219] width 283 height 11
click at [536, 215] on link "View External Url" at bounding box center [555, 209] width 59 height 11
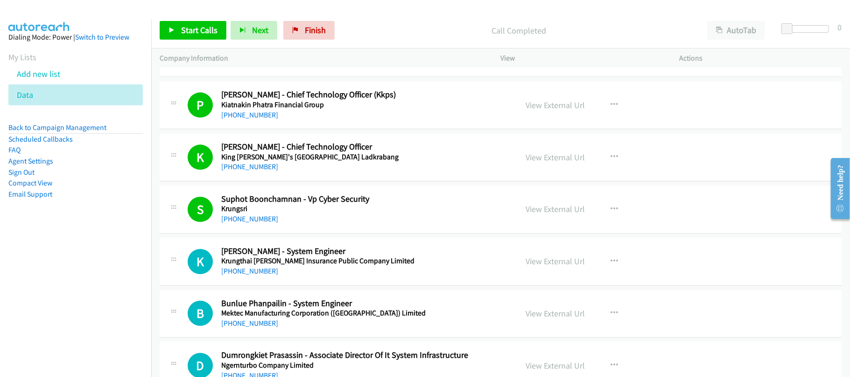
click at [86, 255] on nav "Dialing Mode: Power | Switch to Preview My Lists Add new list Data Back to Camp…" at bounding box center [76, 207] width 152 height 377
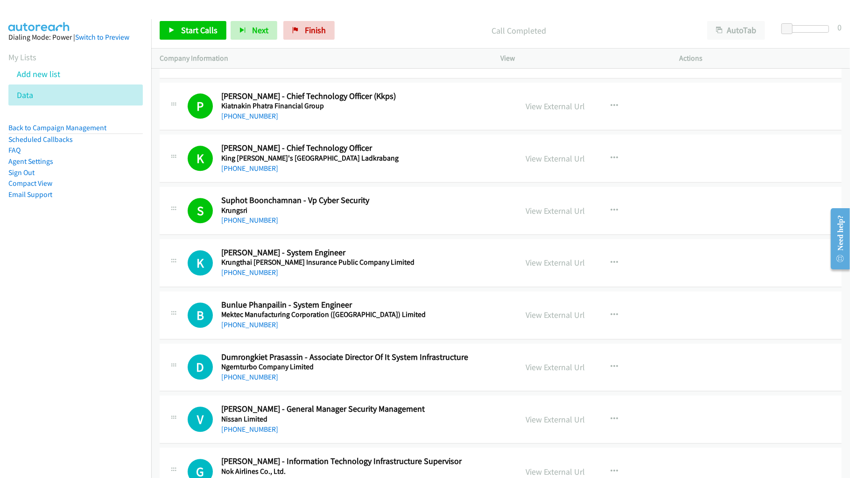
click at [394, 377] on h5 "Nissan Limited" at bounding box center [362, 418] width 283 height 9
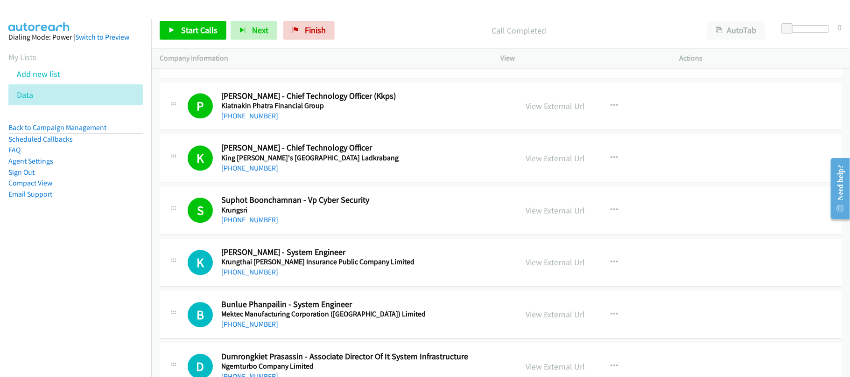
click at [328, 226] on div "+66 89 491 6007" at bounding box center [362, 220] width 283 height 11
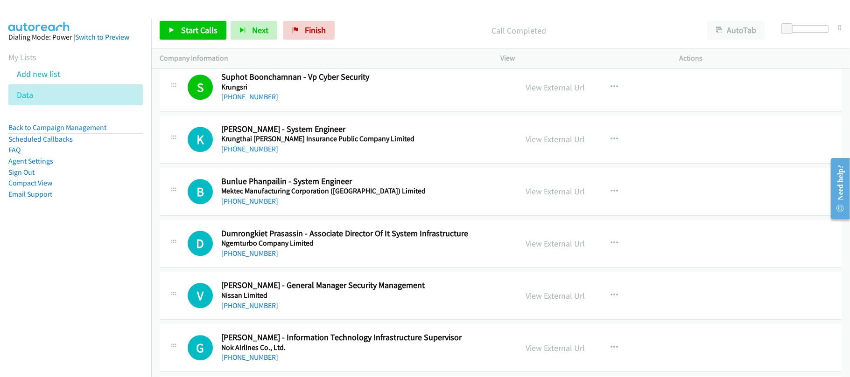
scroll to position [6843, 0]
click at [255, 153] on link "+66 81 255 8111" at bounding box center [249, 148] width 57 height 9
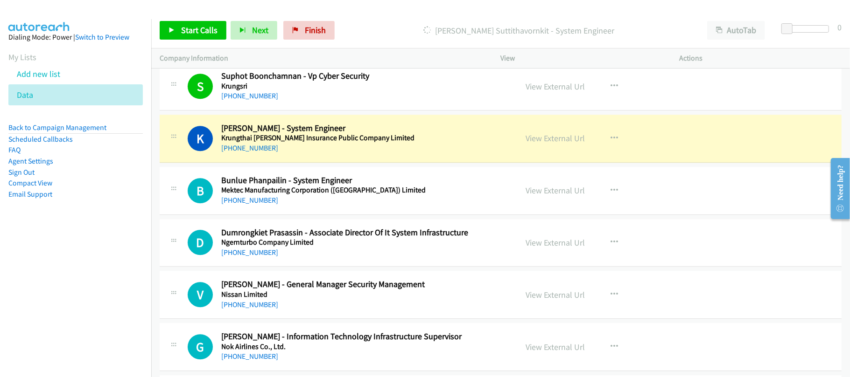
click at [332, 154] on div "+66 81 255 8111" at bounding box center [362, 148] width 283 height 11
click at [566, 144] on link "View External Url" at bounding box center [555, 138] width 59 height 11
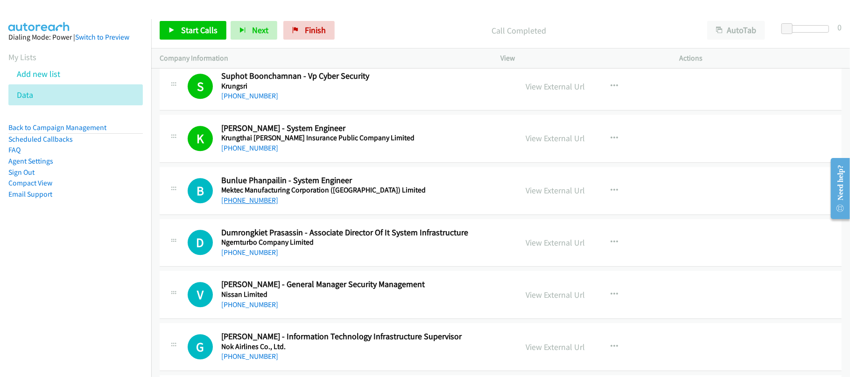
click at [243, 205] on link "+66 86 711 2529" at bounding box center [249, 200] width 57 height 9
click at [362, 15] on div "Start Calls Pause Next Finish Call Completed AutoTab AutoTab 0" at bounding box center [500, 31] width 698 height 36
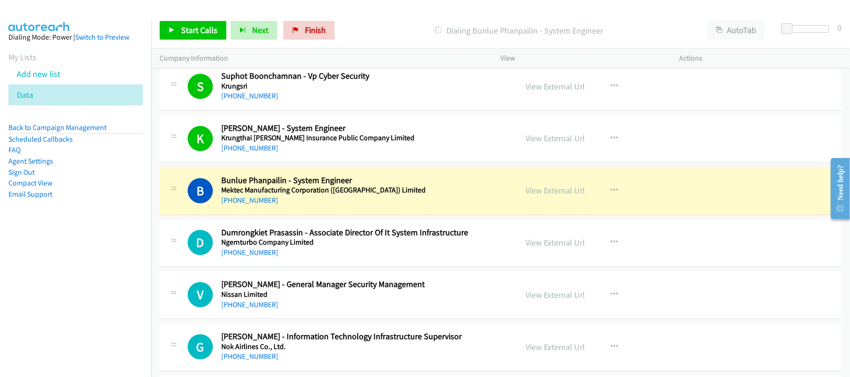
click at [349, 258] on div "+66 80 917 3614" at bounding box center [362, 252] width 283 height 11
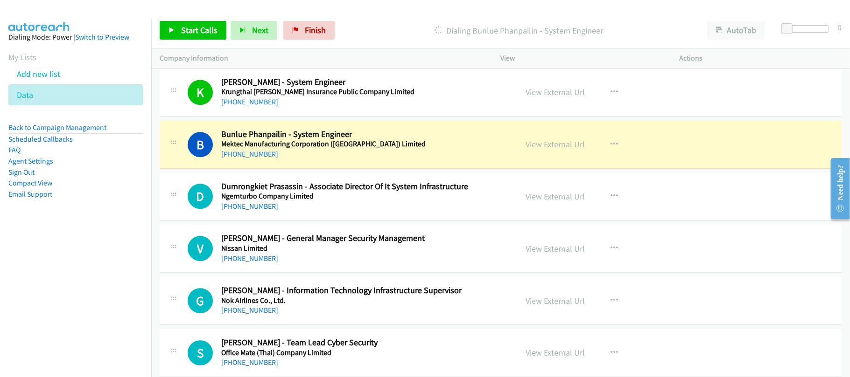
scroll to position [6968, 0]
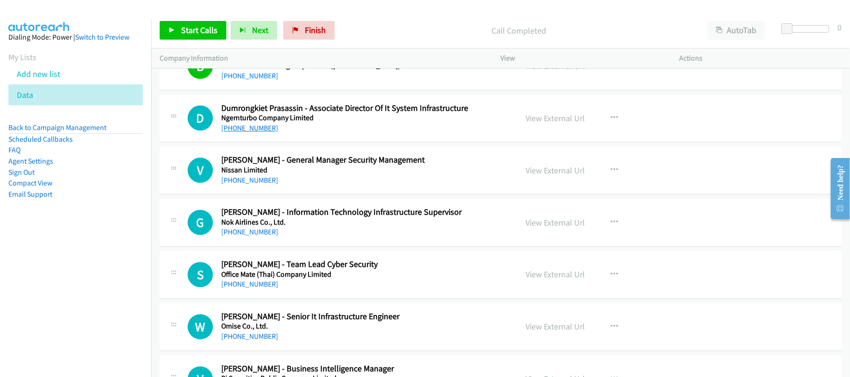
click at [257, 133] on link "+66 80 917 3614" at bounding box center [249, 128] width 57 height 9
drag, startPoint x: 264, startPoint y: 150, endPoint x: 306, endPoint y: 157, distance: 43.0
click at [264, 133] on link "+66 80 917 3614" at bounding box center [249, 128] width 57 height 9
click at [245, 185] on link "+66 81 466 6665" at bounding box center [249, 180] width 57 height 9
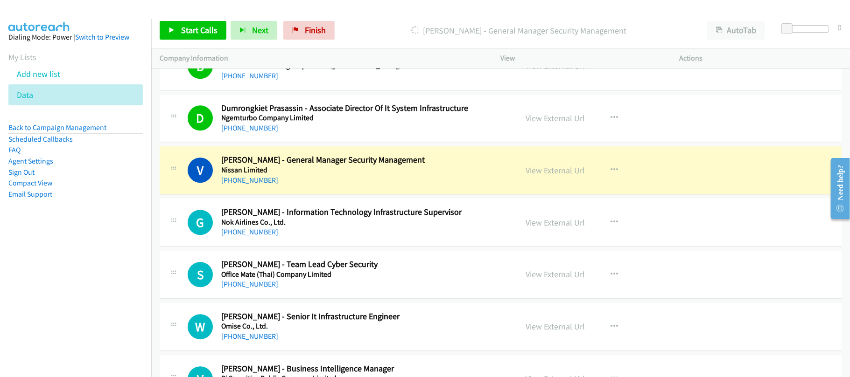
click at [357, 195] on div "V Callback Scheduled Vorachai Pongsanunt - General Manager Security Management …" at bounding box center [501, 171] width 682 height 48
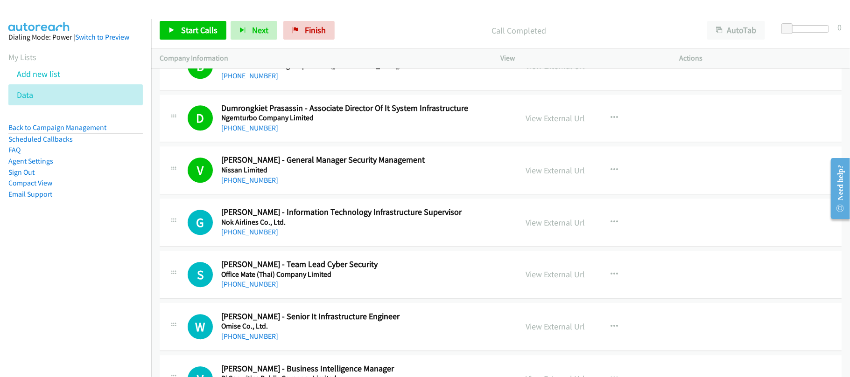
click at [256, 237] on link "+66 83 014 9683" at bounding box center [249, 232] width 57 height 9
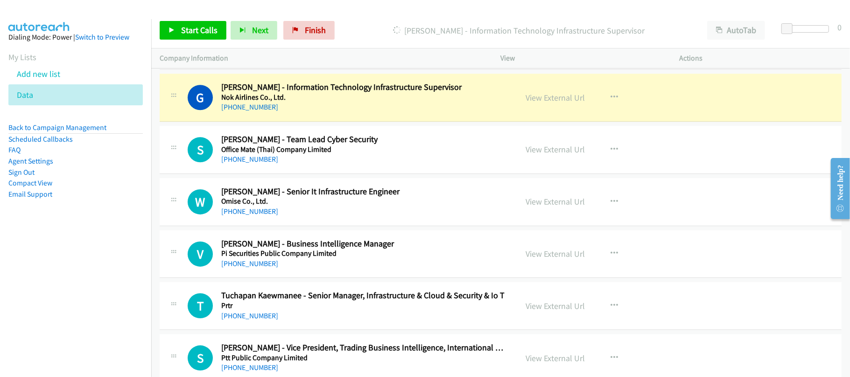
scroll to position [7092, 0]
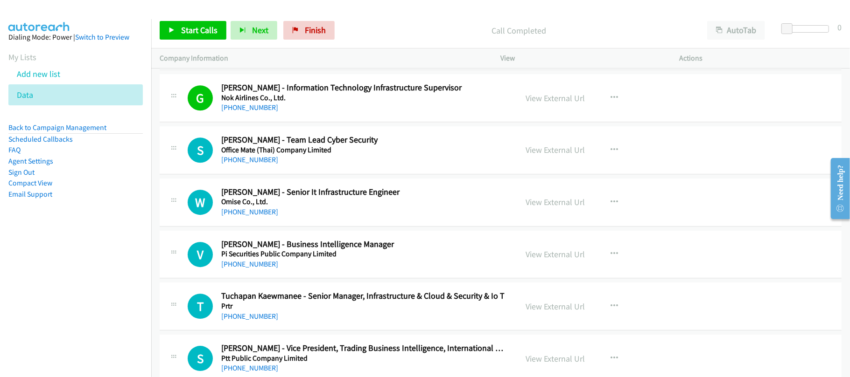
drag, startPoint x: 258, startPoint y: 183, endPoint x: 270, endPoint y: 184, distance: 11.7
click at [258, 164] on link "+66 87 059 9923" at bounding box center [249, 159] width 57 height 9
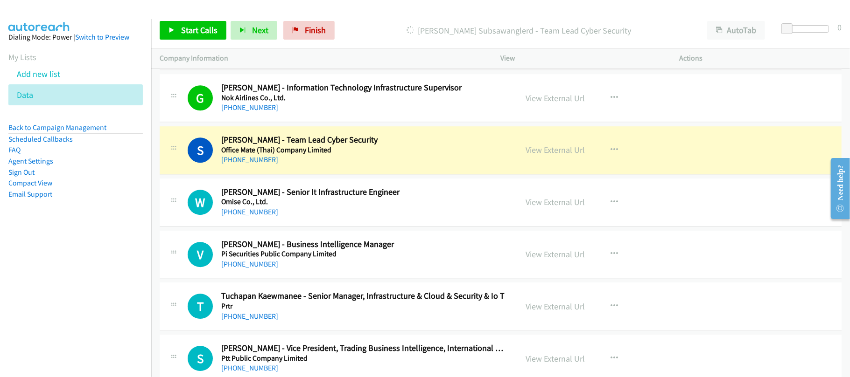
click at [366, 175] on div "S Callback Scheduled Sonchai Subsawanglerd - Team Lead Cyber Security Office Ma…" at bounding box center [501, 150] width 682 height 48
click at [548, 155] on link "View External Url" at bounding box center [555, 150] width 59 height 11
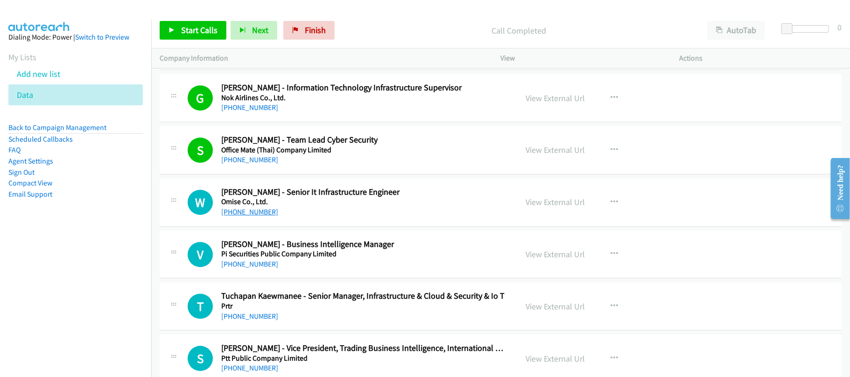
click at [258, 216] on link "+66 85 540 3370" at bounding box center [249, 212] width 57 height 9
drag, startPoint x: 255, startPoint y: 286, endPoint x: 359, endPoint y: 298, distance: 104.7
click at [255, 269] on link "+66 83 259 8999" at bounding box center [249, 264] width 57 height 9
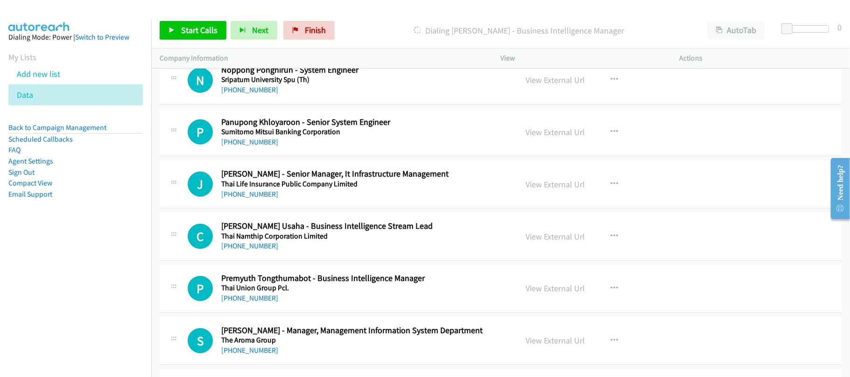
scroll to position [7279, 0]
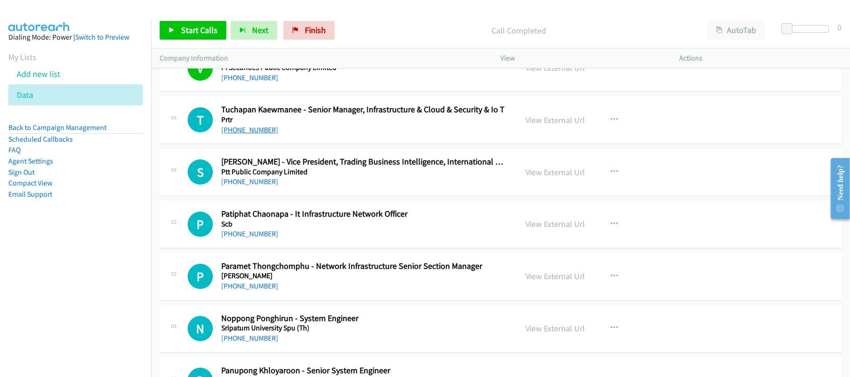
click at [260, 134] on link "+66 94 625 4641" at bounding box center [249, 130] width 57 height 9
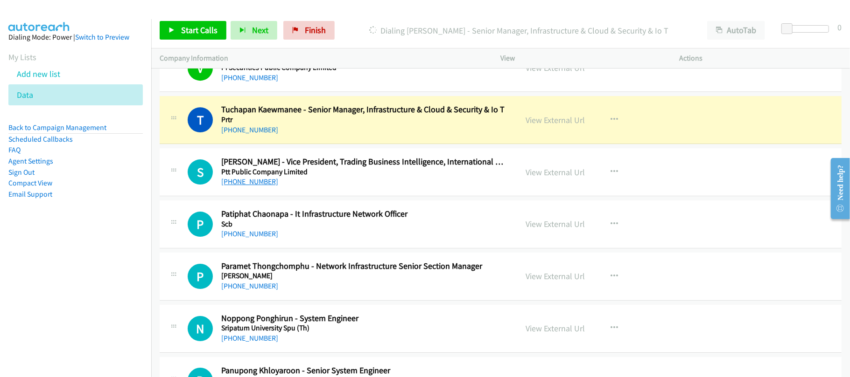
click at [241, 186] on link "+66 92 387 5454" at bounding box center [249, 181] width 57 height 9
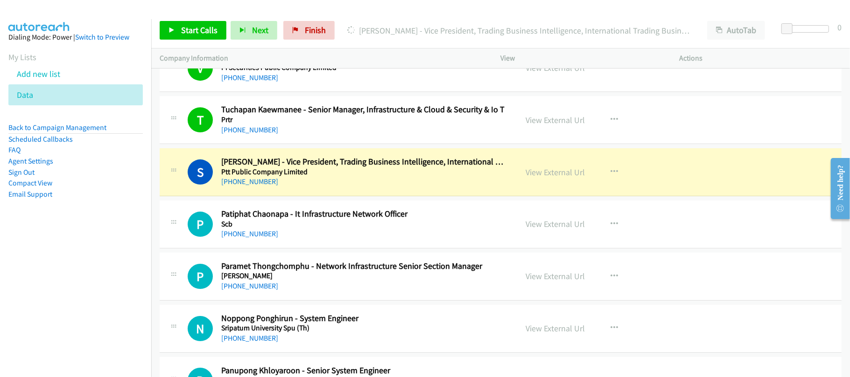
click at [359, 188] on div "+66 92 387 5454" at bounding box center [362, 181] width 283 height 11
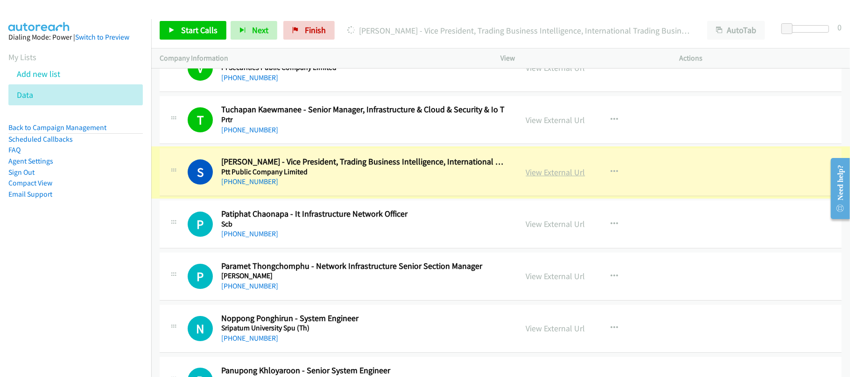
click at [528, 178] on link "View External Url" at bounding box center [555, 172] width 59 height 11
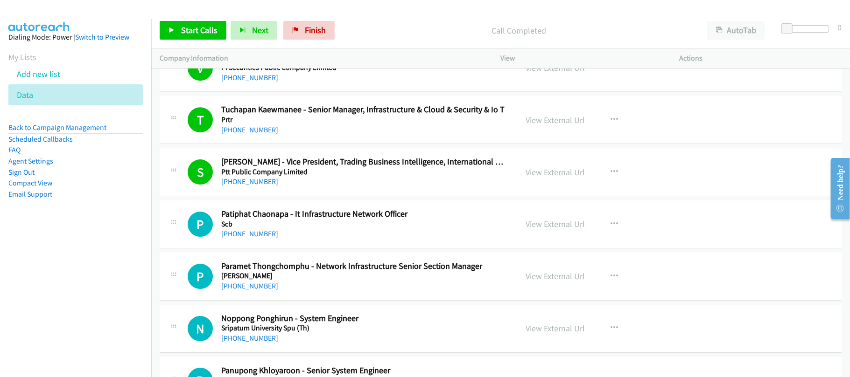
click at [331, 222] on td "P Callback Scheduled Patiphat Chaonapa - It Infrastructure Network Officer Scb …" at bounding box center [500, 225] width 698 height 52
click at [548, 178] on link "View External Url" at bounding box center [555, 172] width 59 height 11
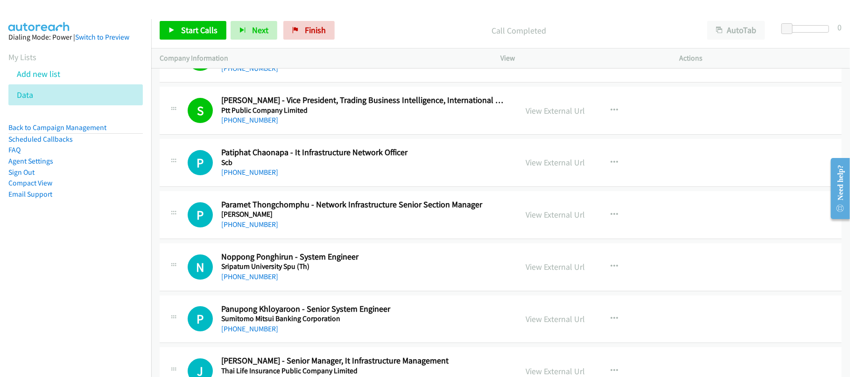
scroll to position [7341, 0]
click at [237, 176] on link "+66 81 847 7393" at bounding box center [249, 172] width 57 height 9
click at [341, 267] on div "N Callback Scheduled Noppong Ponghirun - System Engineer Sripatum University Sp…" at bounding box center [501, 267] width 682 height 48
click at [256, 229] on link "+66 86 855 1803" at bounding box center [249, 224] width 57 height 9
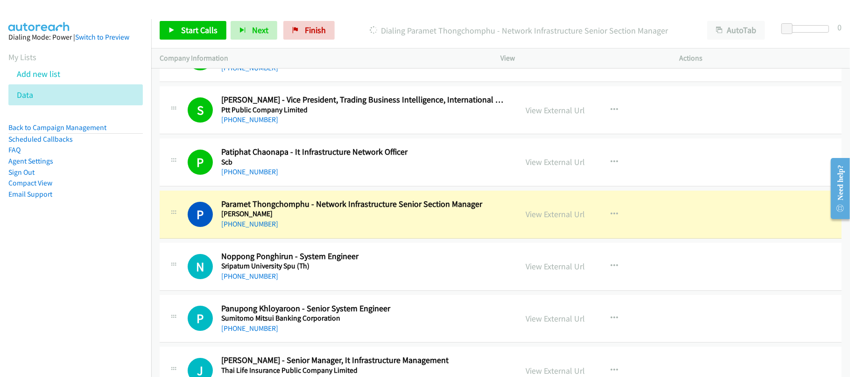
click at [354, 239] on div "P Callback Scheduled Paramet Thongchomphu - Network Infrastructure Senior Secti…" at bounding box center [501, 215] width 682 height 48
click at [554, 220] on link "View External Url" at bounding box center [555, 214] width 59 height 11
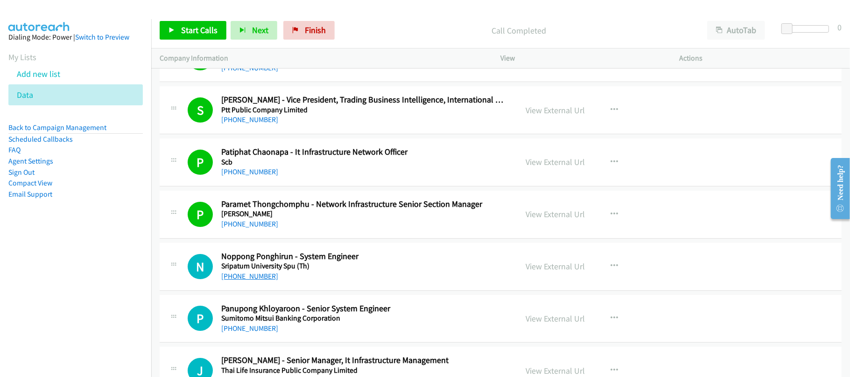
click at [258, 281] on link "+66 81 949 2744" at bounding box center [249, 276] width 57 height 9
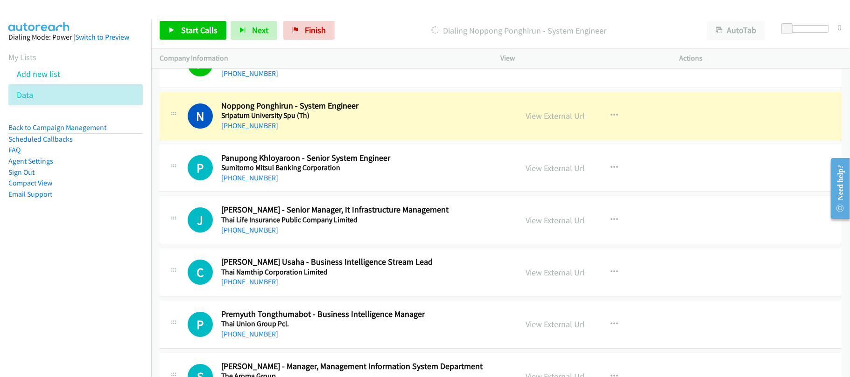
scroll to position [7527, 0]
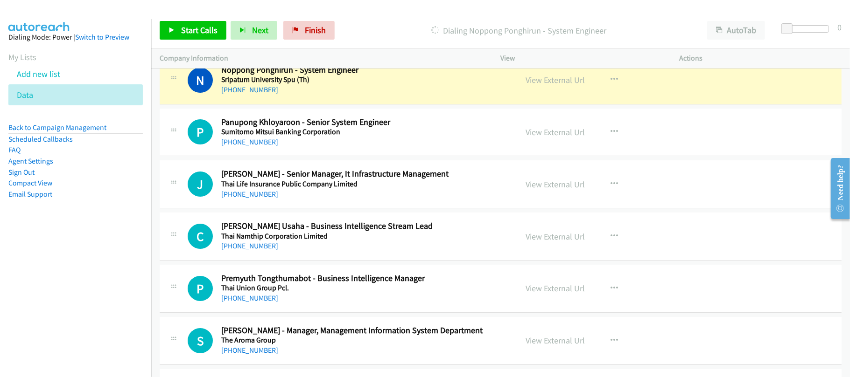
click at [336, 105] on div "N Callback Scheduled Noppong Ponghirun - System Engineer Sripatum University Sp…" at bounding box center [501, 80] width 682 height 48
click at [547, 85] on link "View External Url" at bounding box center [555, 80] width 59 height 11
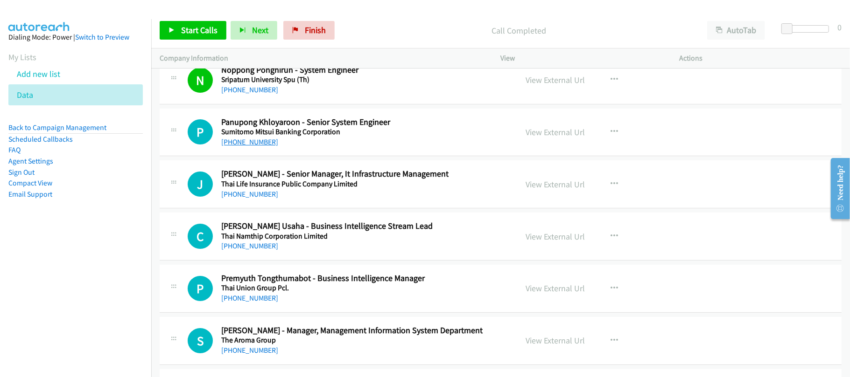
click at [265, 147] on link "+66 86 364 6789" at bounding box center [249, 142] width 57 height 9
click at [258, 199] on link "+66 81 399 5544" at bounding box center [249, 194] width 57 height 9
click at [248, 199] on link "+66 81 399 5544" at bounding box center [249, 194] width 57 height 9
drag, startPoint x: 258, startPoint y: 266, endPoint x: 283, endPoint y: 261, distance: 25.2
click at [258, 251] on link "+66 89 009 6016" at bounding box center [249, 246] width 57 height 9
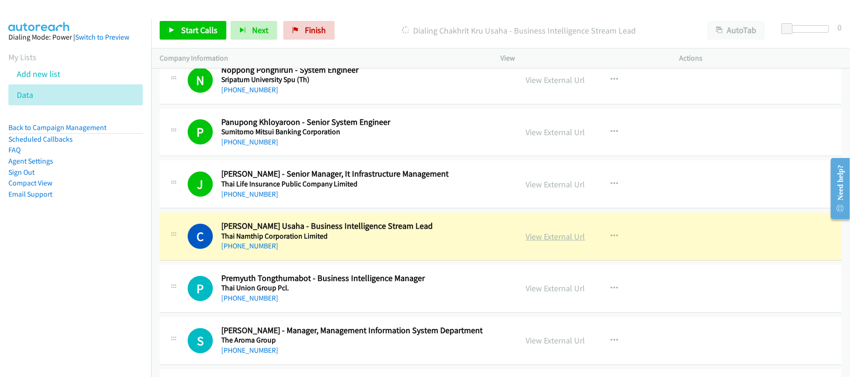
click at [541, 242] on link "View External Url" at bounding box center [555, 236] width 59 height 11
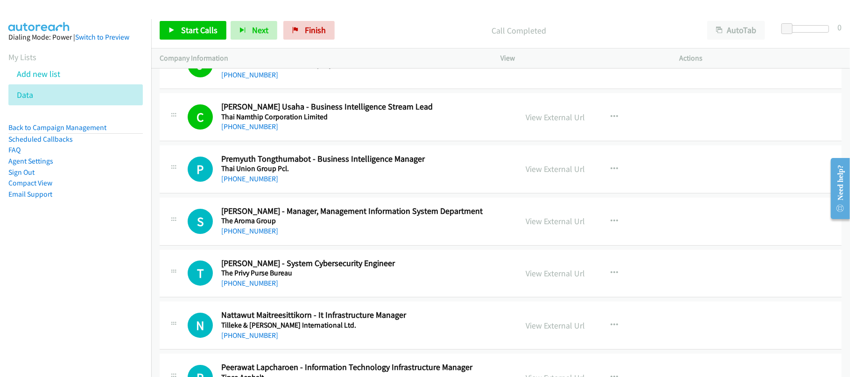
scroll to position [7652, 0]
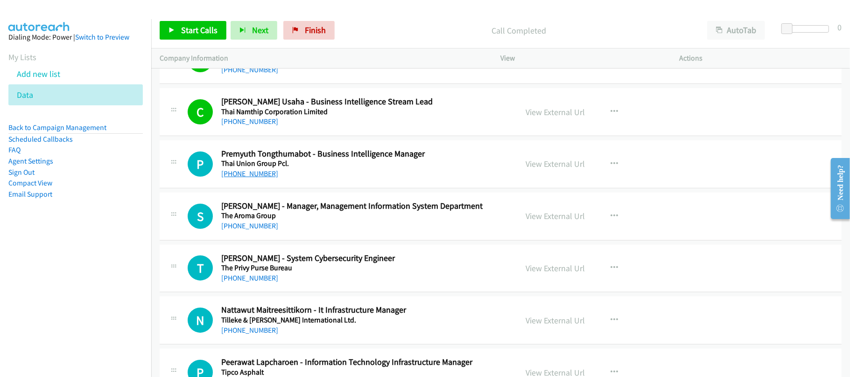
click at [264, 178] on link "+66 91 539 5649" at bounding box center [249, 173] width 57 height 9
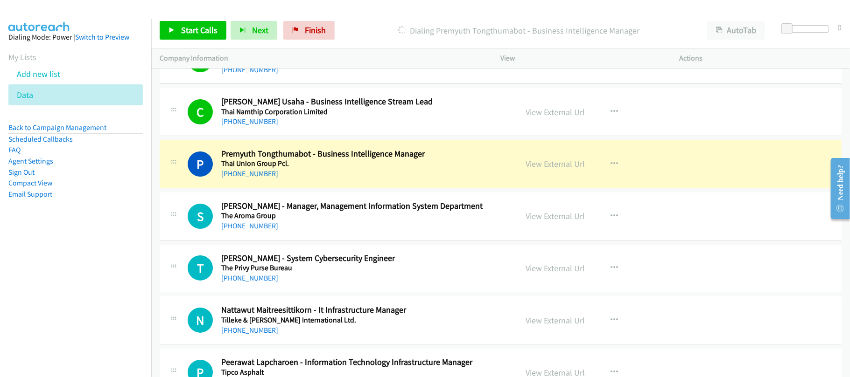
click at [329, 189] on div "P Callback Scheduled Premyuth Tongthumabot - Business Intelligence Manager Thai…" at bounding box center [501, 164] width 682 height 48
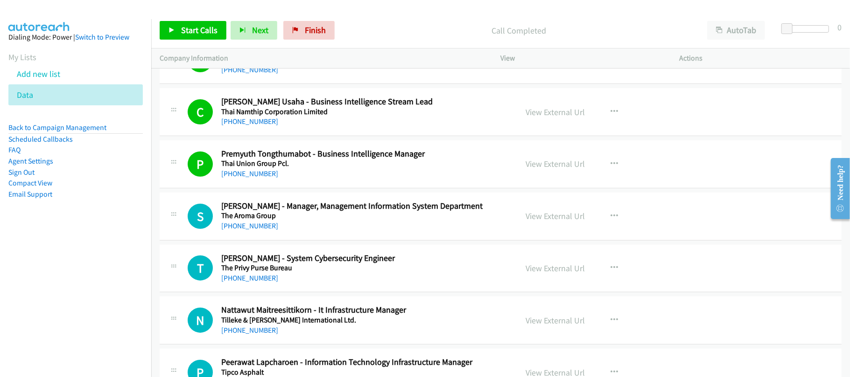
click at [258, 178] on link "+66 91 539 5649" at bounding box center [249, 173] width 57 height 9
drag, startPoint x: 264, startPoint y: 252, endPoint x: 269, endPoint y: 252, distance: 5.2
click at [264, 230] on link "+66 90 909 2892" at bounding box center [249, 226] width 57 height 9
click at [260, 283] on link "+66 2 787 7478" at bounding box center [249, 278] width 57 height 9
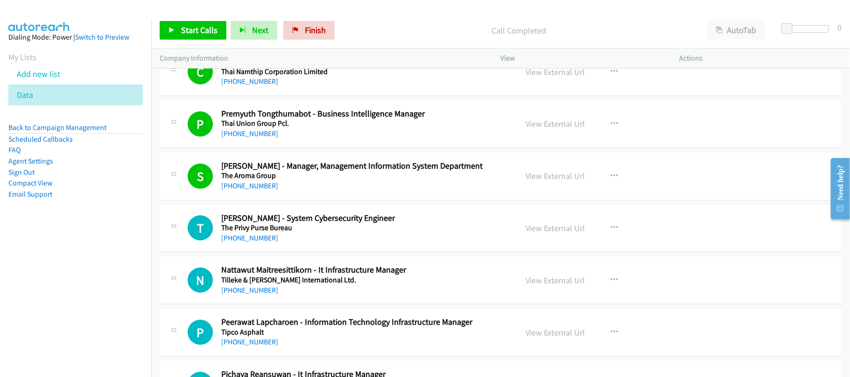
scroll to position [7714, 0]
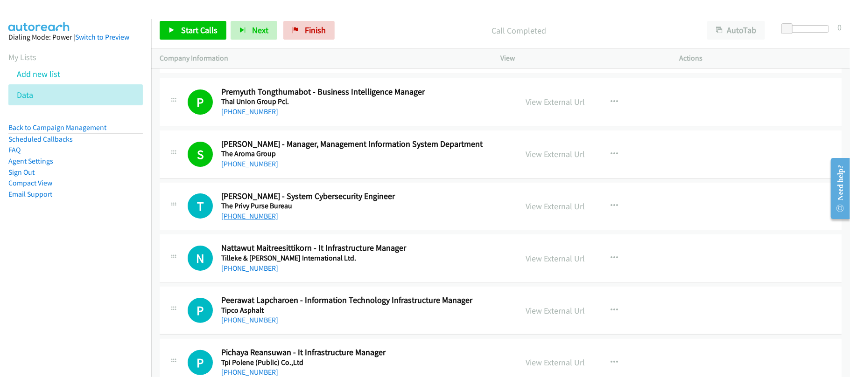
click at [258, 221] on link "+66 2 787 7478" at bounding box center [249, 216] width 57 height 9
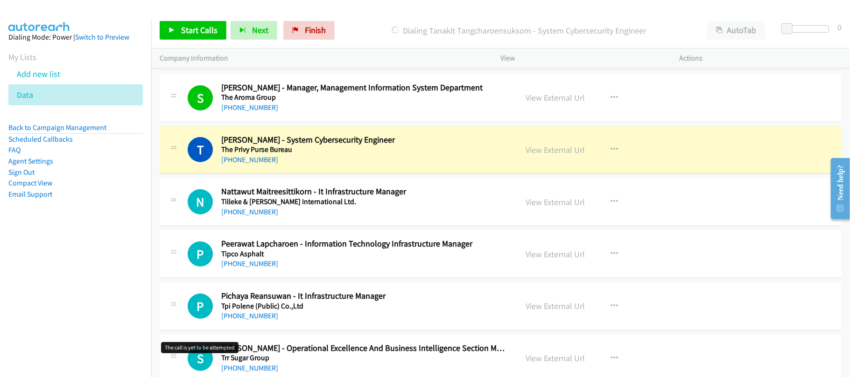
scroll to position [7770, 0]
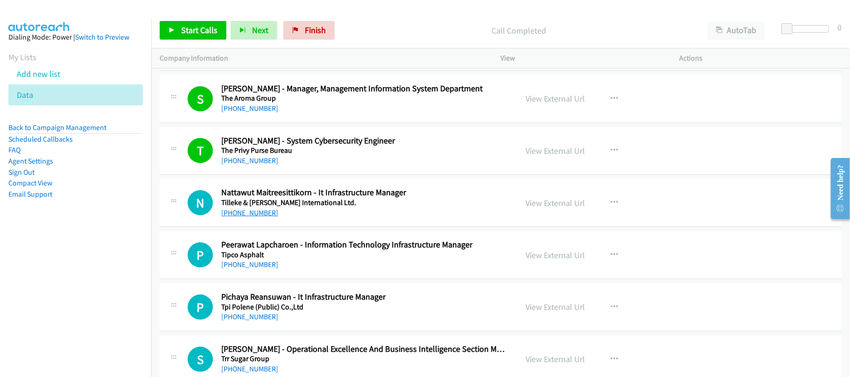
click at [260, 217] on link "+66 2 056 5555" at bounding box center [249, 213] width 57 height 9
click at [260, 269] on link "+66 2 273 6000" at bounding box center [249, 264] width 57 height 9
click at [235, 321] on link "+66 2 285 5090" at bounding box center [249, 317] width 57 height 9
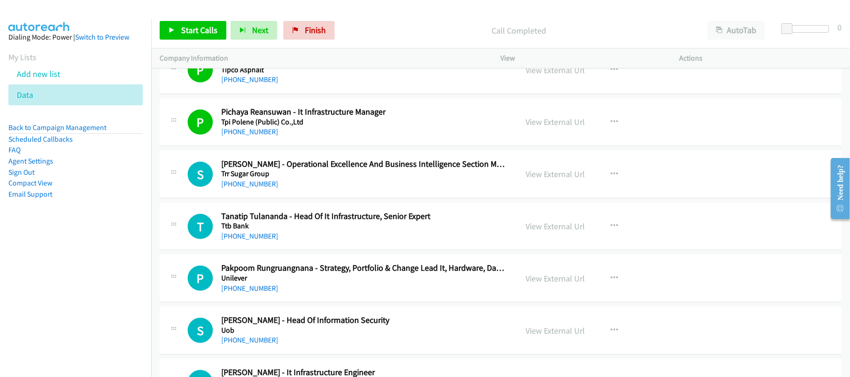
scroll to position [7956, 0]
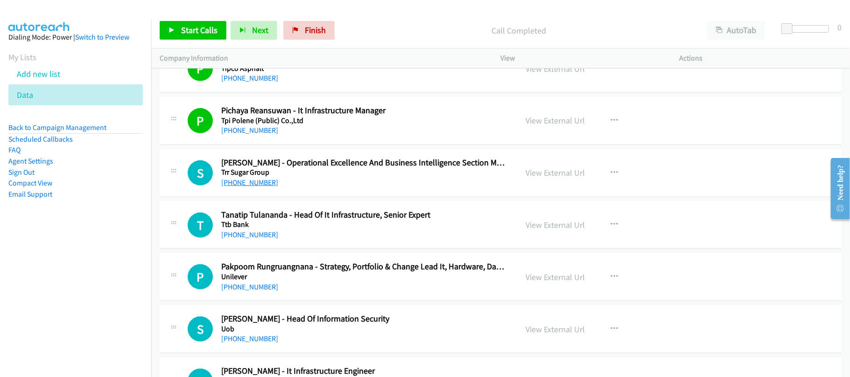
click at [268, 187] on link "+66 84 919 2058" at bounding box center [249, 182] width 57 height 9
click at [247, 241] on div "+66 81 984 2825" at bounding box center [362, 235] width 283 height 11
drag, startPoint x: 246, startPoint y: 258, endPoint x: 252, endPoint y: 258, distance: 5.6
click at [258, 239] on link "+66 81 984 2825" at bounding box center [249, 234] width 57 height 9
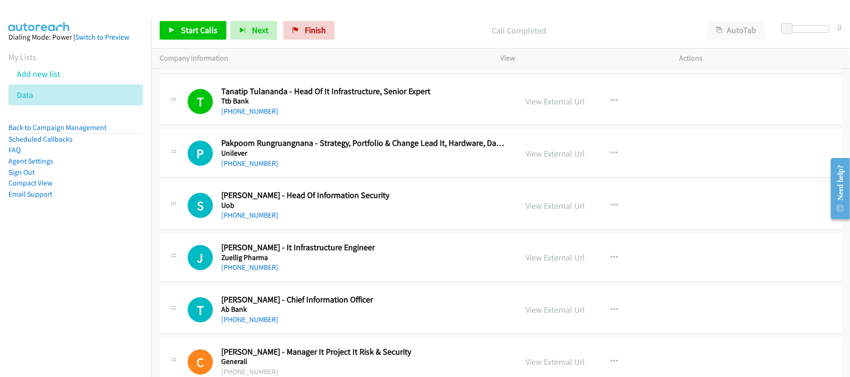
scroll to position [8080, 0]
click at [266, 168] on link "+66 61 403 0484" at bounding box center [249, 163] width 57 height 9
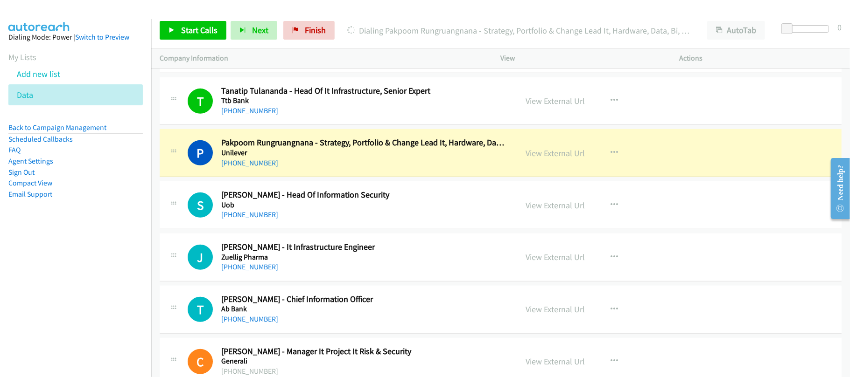
click at [336, 169] on div "+66 61 403 0484" at bounding box center [362, 163] width 283 height 11
click at [570, 159] on link "View External Url" at bounding box center [555, 153] width 59 height 11
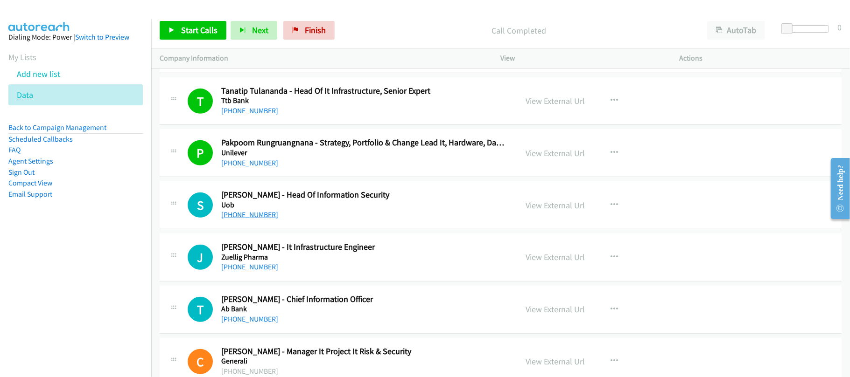
click at [249, 219] on link "+66 81 420 6321" at bounding box center [249, 214] width 57 height 9
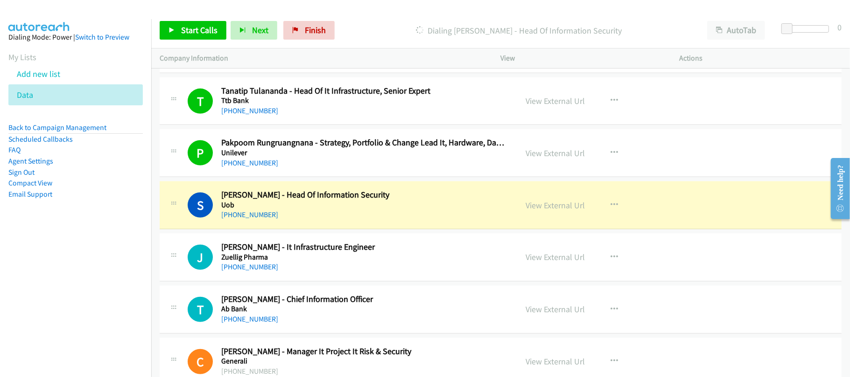
click at [304, 230] on div "S Callback Scheduled Surasak Tarawatanatham - Head Of Information Security Uob …" at bounding box center [501, 206] width 682 height 48
click at [571, 211] on link "View External Url" at bounding box center [555, 205] width 59 height 11
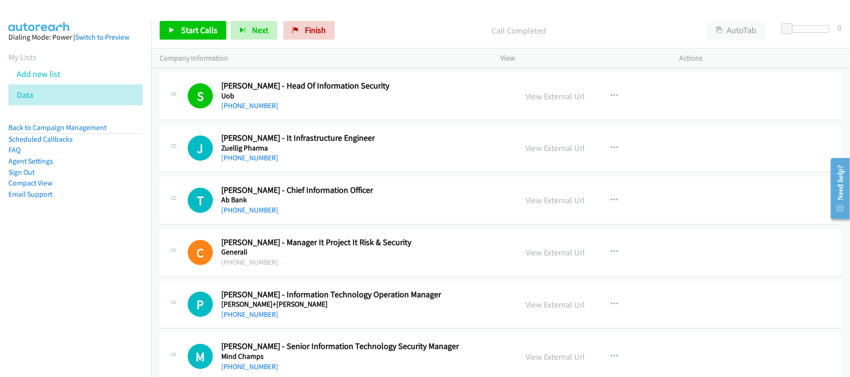
scroll to position [8205, 0]
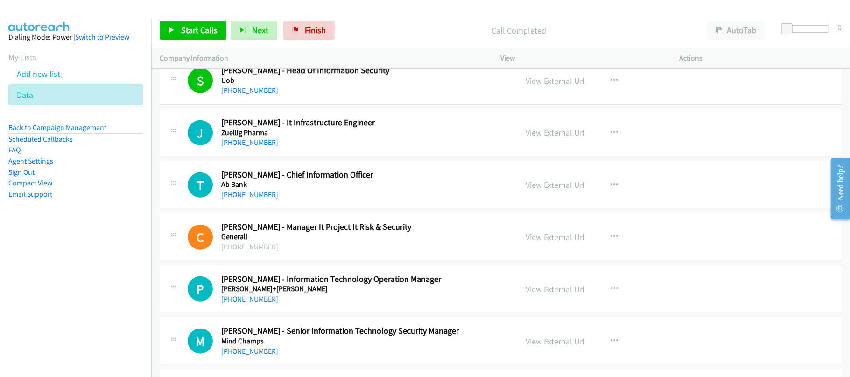
click at [303, 157] on div "J Callback Scheduled Jack Satheanphong - It Infrastructure Engineer Zuellig Pha…" at bounding box center [501, 133] width 682 height 48
click at [248, 147] on link "+66 89 169 1088" at bounding box center [249, 142] width 57 height 9
click at [536, 138] on link "View External Url" at bounding box center [555, 132] width 59 height 11
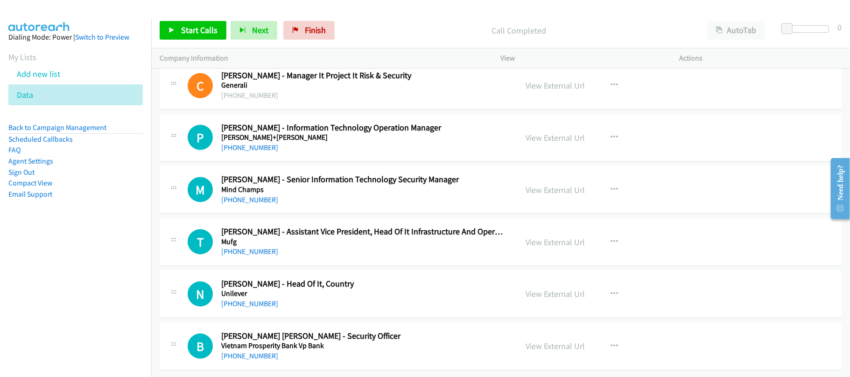
scroll to position [8392, 0]
click at [265, 143] on link "+84 909 868 355" at bounding box center [249, 147] width 57 height 9
click at [259, 196] on link "+84 916 513 144" at bounding box center [249, 200] width 57 height 9
drag, startPoint x: 248, startPoint y: 135, endPoint x: 258, endPoint y: 133, distance: 9.6
click at [243, 143] on link "+84 909 868 355" at bounding box center [249, 147] width 57 height 9
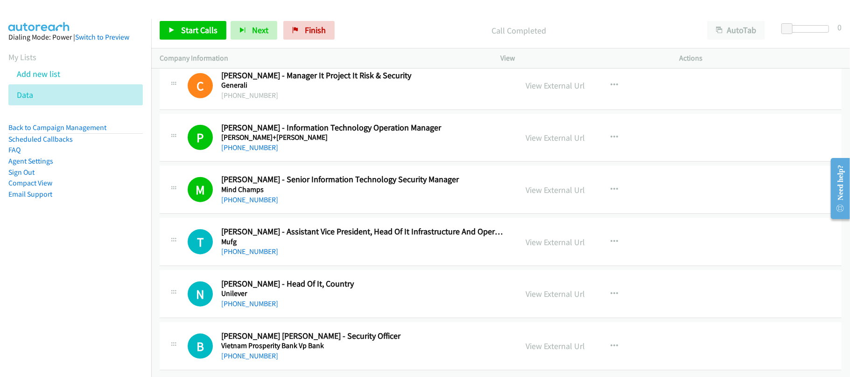
click at [361, 142] on div "+84 909 868 355" at bounding box center [362, 147] width 283 height 11
click at [545, 133] on link "View External Url" at bounding box center [555, 138] width 59 height 11
click at [238, 143] on link "+84 909 868 355" at bounding box center [249, 147] width 57 height 9
click at [408, 144] on div "P Callback Scheduled Phuc Nguyen - Information Technology Operation Manager Kue…" at bounding box center [501, 138] width 682 height 48
click at [553, 133] on link "View External Url" at bounding box center [555, 138] width 59 height 11
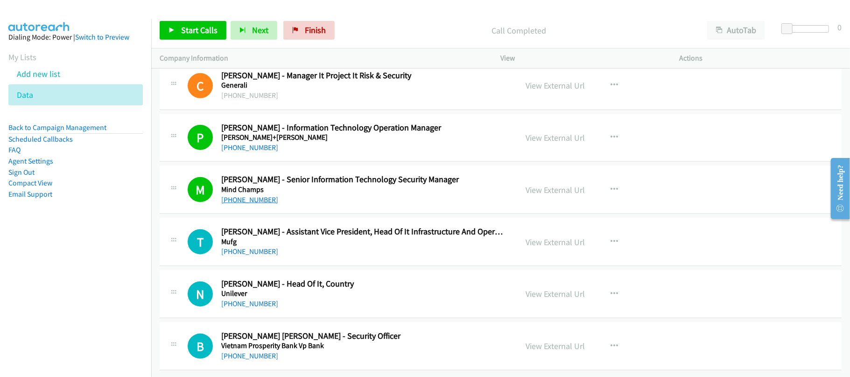
click at [234, 196] on link "+84 916 513 144" at bounding box center [249, 200] width 57 height 9
drag, startPoint x: 248, startPoint y: 187, endPoint x: 324, endPoint y: 191, distance: 75.7
click at [248, 196] on link "+84 916 513 144" at bounding box center [249, 200] width 57 height 9
click at [538, 185] on link "View External Url" at bounding box center [555, 190] width 59 height 11
click at [260, 247] on link "+84 932 639 103" at bounding box center [249, 251] width 57 height 9
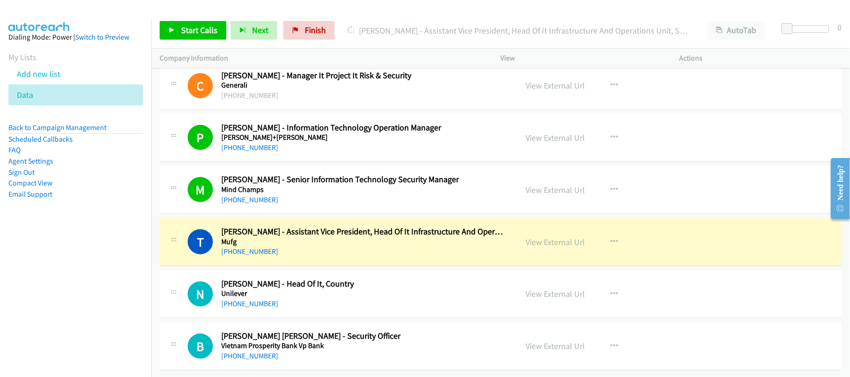
click at [333, 249] on div "T Callback Scheduled Tung Tong - Assistant Vice President, Head Of It Infrastru…" at bounding box center [501, 242] width 682 height 48
click at [360, 237] on h5 "Mufg" at bounding box center [362, 241] width 283 height 9
click at [557, 237] on link "View External Url" at bounding box center [555, 242] width 59 height 11
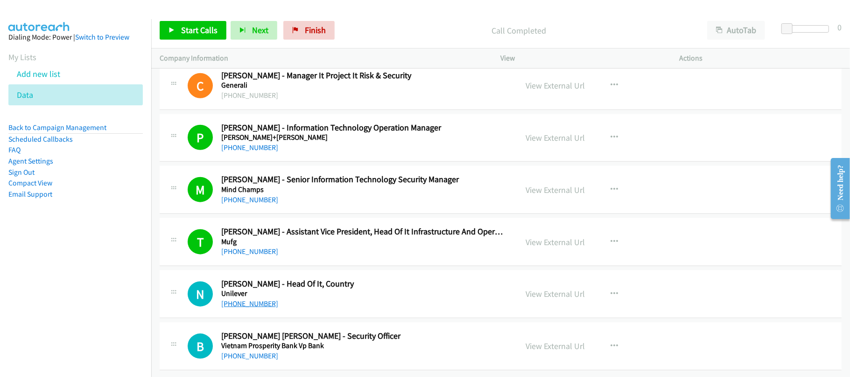
click at [258, 300] on link "+84 914 398 268" at bounding box center [249, 304] width 57 height 9
click at [269, 351] on div "+84 962 132 922" at bounding box center [362, 356] width 283 height 11
click at [267, 352] on link "+84 962 132 922" at bounding box center [249, 356] width 57 height 9
click at [101, 280] on nav "Dialing Mode: Power | Switch to Preview My Lists Add new list Data Back to Camp…" at bounding box center [76, 207] width 152 height 377
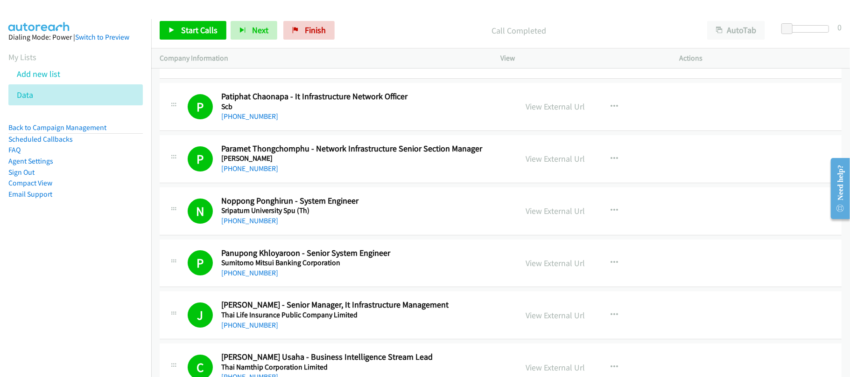
scroll to position [7023, 0]
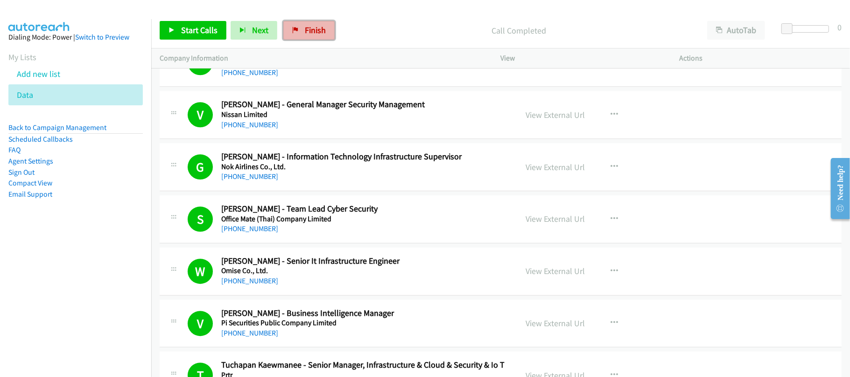
click at [323, 25] on span "Finish" at bounding box center [315, 30] width 21 height 11
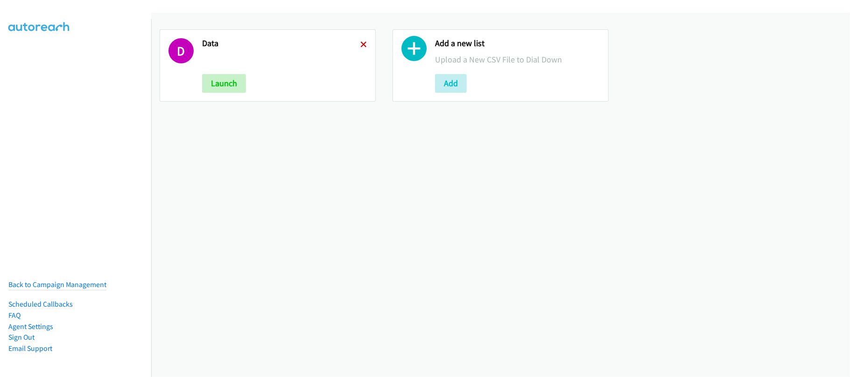
click at [360, 42] on icon at bounding box center [363, 45] width 7 height 7
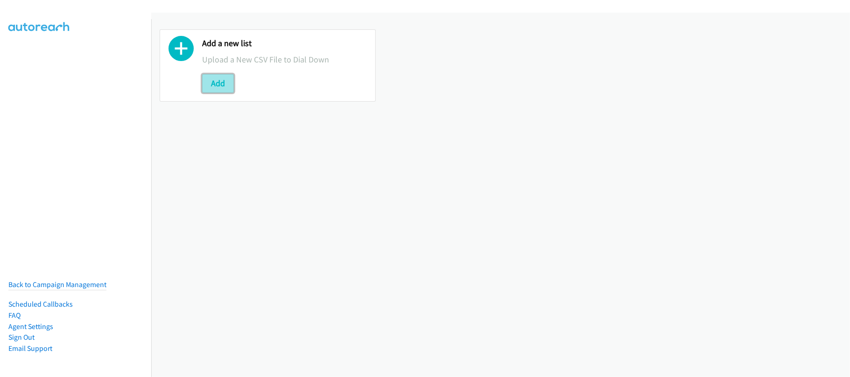
click at [228, 83] on button "Add" at bounding box center [218, 83] width 32 height 19
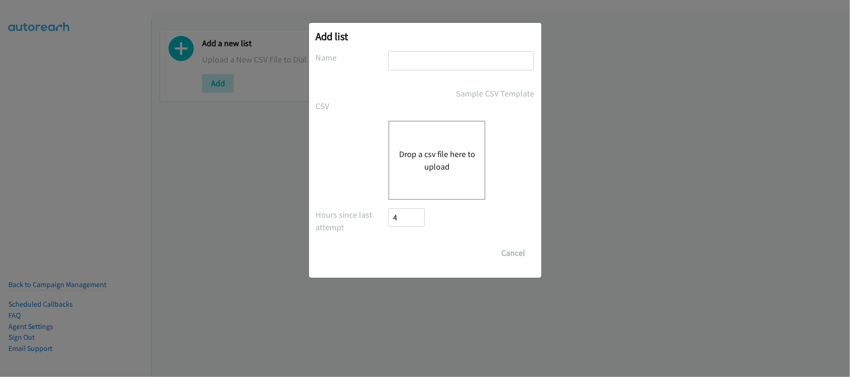
click at [460, 55] on input "text" at bounding box center [461, 60] width 146 height 19
type input "SF"
click at [433, 143] on div "Drop a csv file here to upload" at bounding box center [436, 160] width 97 height 79
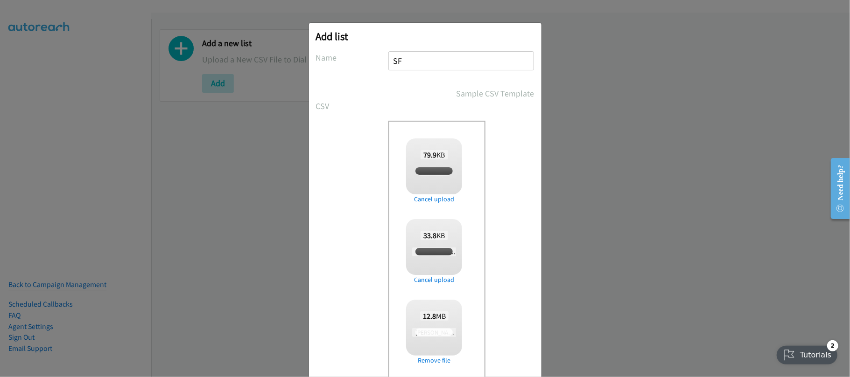
checkbox input "true"
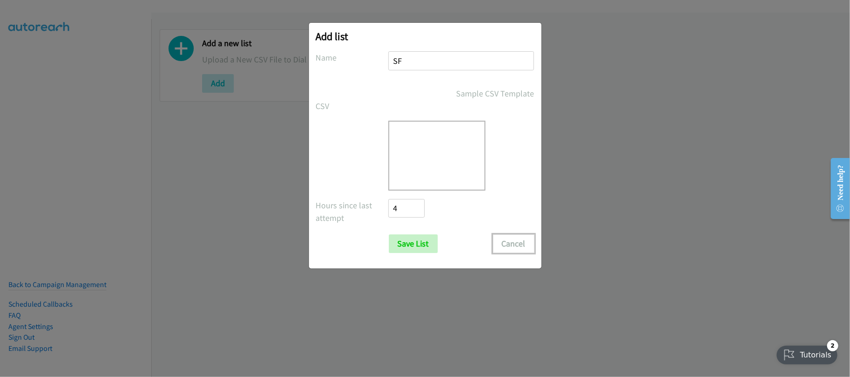
click at [503, 241] on button "Cancel" at bounding box center [514, 244] width 42 height 19
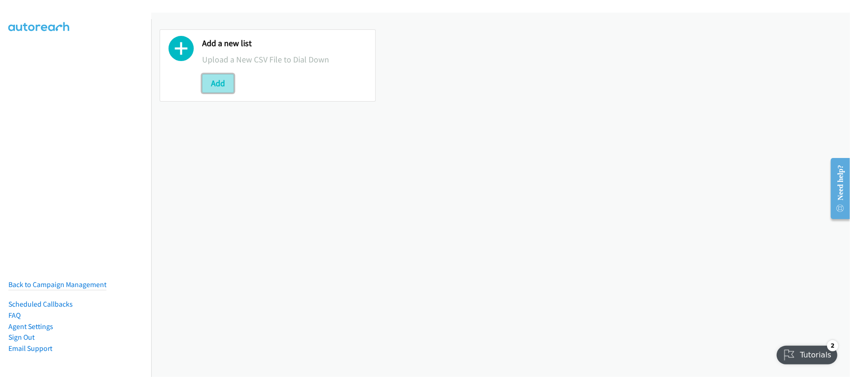
click at [217, 77] on button "Add" at bounding box center [218, 83] width 32 height 19
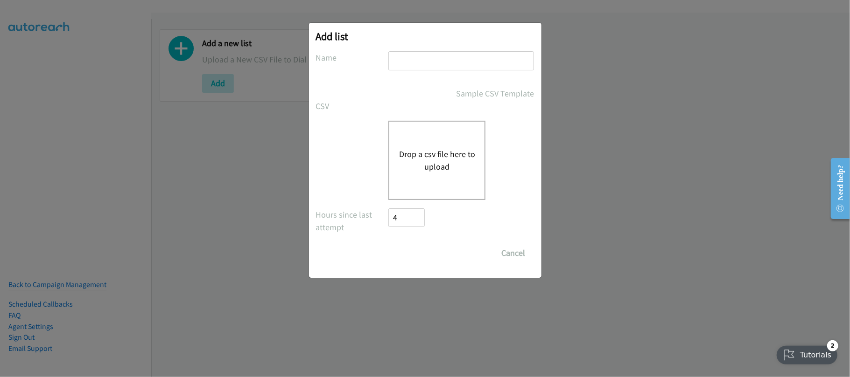
drag, startPoint x: 423, startPoint y: 66, endPoint x: 430, endPoint y: 73, distance: 9.9
click at [423, 66] on input "text" at bounding box center [461, 60] width 146 height 19
type input "DATA"
click at [439, 155] on button "Drop a csv file here to upload" at bounding box center [436, 160] width 77 height 25
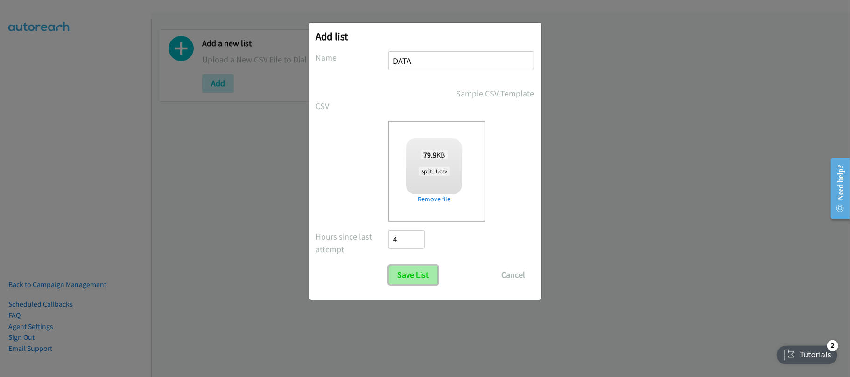
click at [425, 272] on input "Save List" at bounding box center [413, 275] width 49 height 19
checkbox input "false"
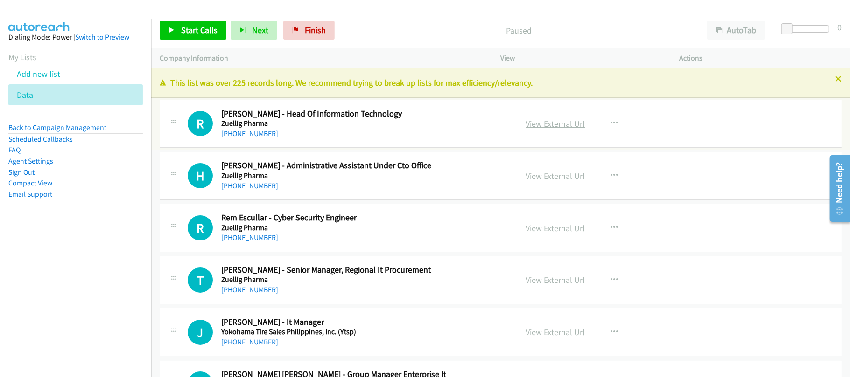
click at [566, 124] on link "View External Url" at bounding box center [555, 124] width 59 height 11
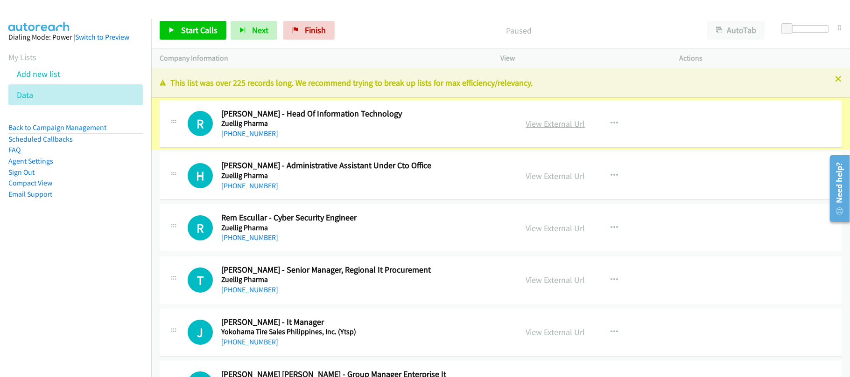
click at [546, 122] on link "View External Url" at bounding box center [555, 124] width 59 height 11
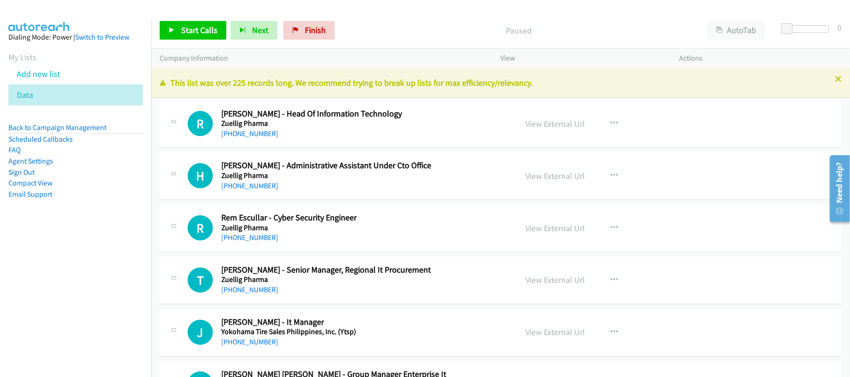
click at [258, 131] on link "+63 920 975 9604" at bounding box center [249, 133] width 57 height 9
click at [248, 178] on h5 "Zuellig Pharma" at bounding box center [362, 175] width 283 height 9
click at [248, 182] on link "+63 905 800 1181" at bounding box center [249, 186] width 57 height 9
click at [344, 176] on h5 "Zuellig Pharma" at bounding box center [362, 175] width 283 height 9
click at [362, 40] on div "Start Calls Pause Next Finish Call Completed AutoTab AutoTab 0" at bounding box center [500, 31] width 698 height 36
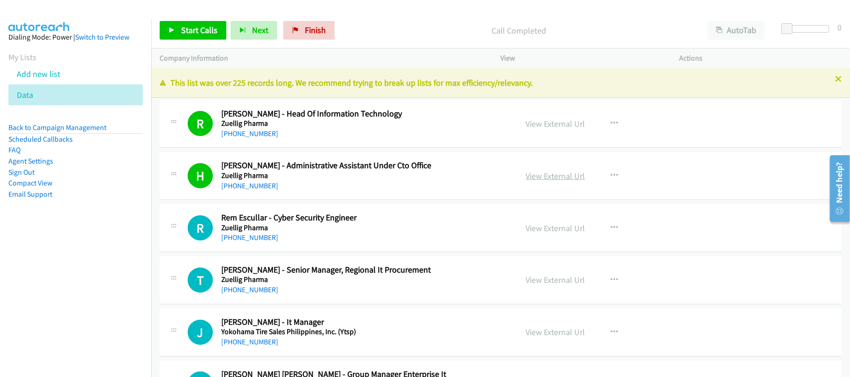
click at [549, 176] on link "View External Url" at bounding box center [555, 176] width 59 height 11
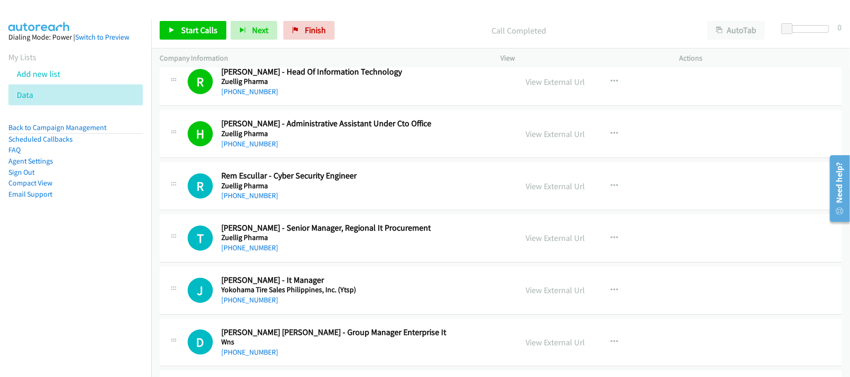
scroll to position [62, 0]
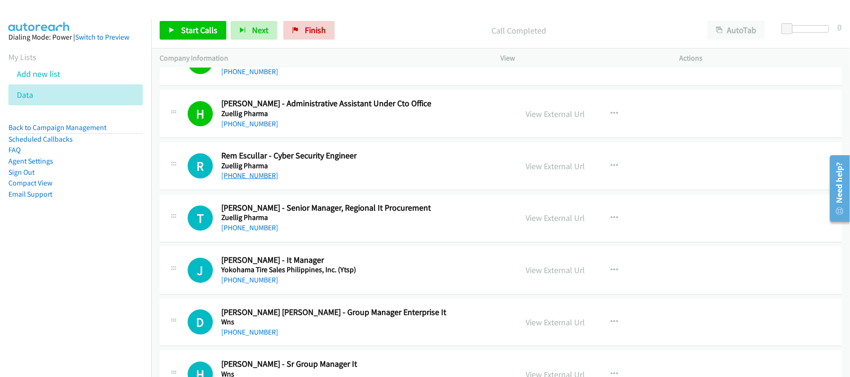
drag, startPoint x: 255, startPoint y: 180, endPoint x: 272, endPoint y: 180, distance: 16.8
click at [255, 180] on link "+63 917 549 0913" at bounding box center [249, 175] width 57 height 9
click at [243, 228] on link "+63 998 957 1607" at bounding box center [249, 227] width 57 height 9
drag, startPoint x: 237, startPoint y: 280, endPoint x: 326, endPoint y: 282, distance: 88.7
click at [237, 280] on link "+63 917 883 4709" at bounding box center [249, 280] width 57 height 9
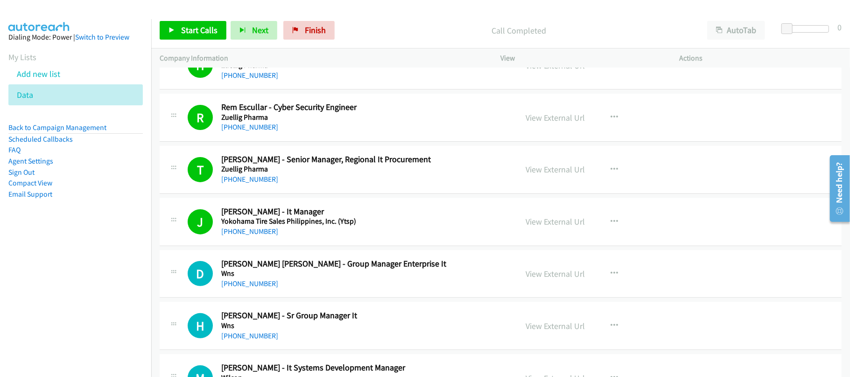
scroll to position [187, 0]
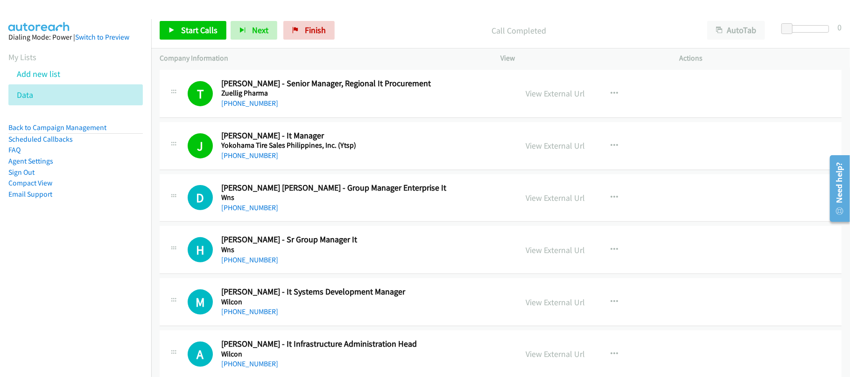
drag, startPoint x: 265, startPoint y: 207, endPoint x: 372, endPoint y: 207, distance: 106.8
click at [265, 207] on link "+63 908 863 6883" at bounding box center [249, 207] width 57 height 9
drag, startPoint x: 250, startPoint y: 262, endPoint x: 363, endPoint y: 258, distance: 113.0
click at [250, 262] on link "+63 917 119 8078" at bounding box center [249, 260] width 57 height 9
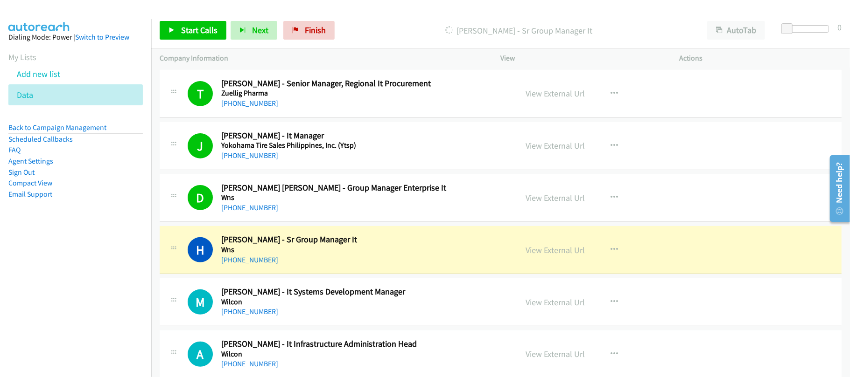
click at [103, 287] on nav "Dialing Mode: Power | Switch to Preview My Lists Add new list Data Back to Camp…" at bounding box center [76, 207] width 152 height 377
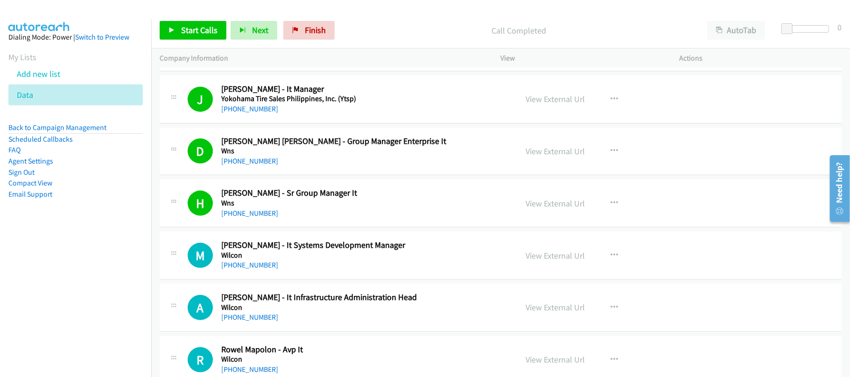
scroll to position [311, 0]
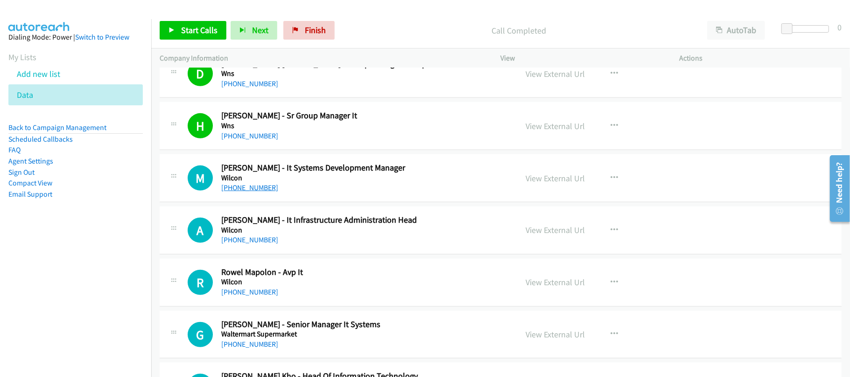
click at [250, 186] on link "+63 916 765 2330" at bounding box center [249, 187] width 57 height 9
click at [263, 244] on link "+63 917 815 1136" at bounding box center [249, 240] width 57 height 9
click at [251, 295] on link "+63 922 827 6935" at bounding box center [249, 292] width 57 height 9
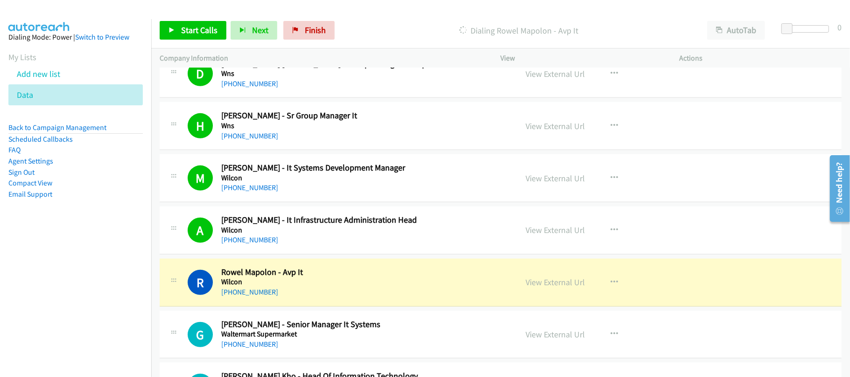
click at [43, 323] on nav "Dialing Mode: Power | Switch to Preview My Lists Add new list Data Back to Camp…" at bounding box center [76, 207] width 152 height 377
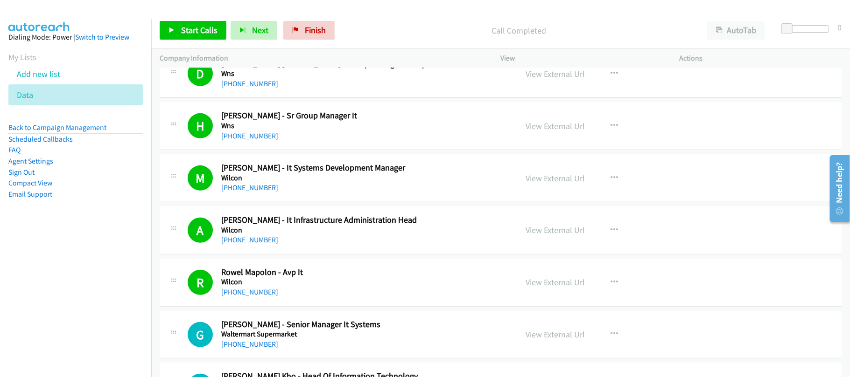
click at [275, 300] on div "R Callback Scheduled Rowel Mapolon - Avp It Wilcon Asia/Manila +63 922 827 6935…" at bounding box center [501, 283] width 682 height 48
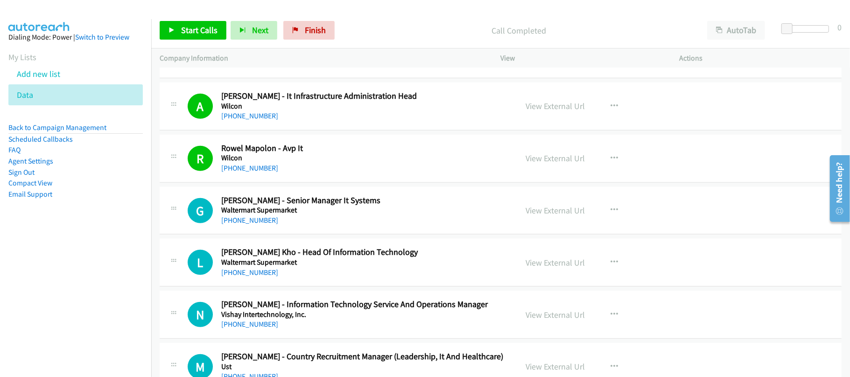
scroll to position [435, 0]
click at [247, 222] on link "+63 999 990 2081" at bounding box center [249, 220] width 57 height 9
click at [258, 270] on link "+63 908 890 8711" at bounding box center [249, 272] width 57 height 9
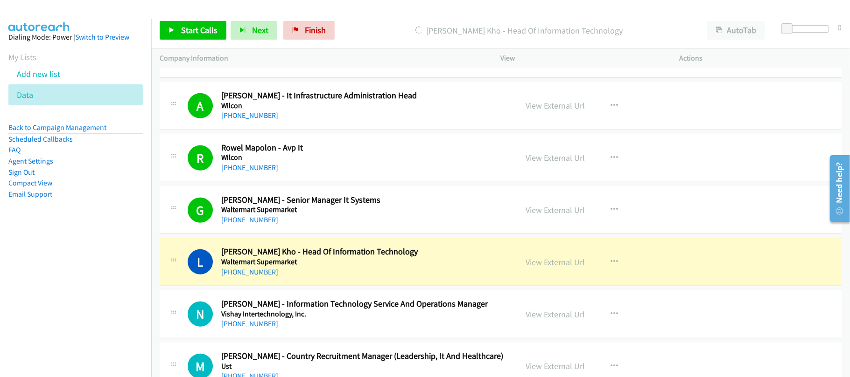
click at [342, 288] on td "L Callback Scheduled Loewen Kho - Head Of Information Technology Waltermart Sup…" at bounding box center [500, 263] width 698 height 52
click at [538, 260] on link "View External Url" at bounding box center [555, 262] width 59 height 11
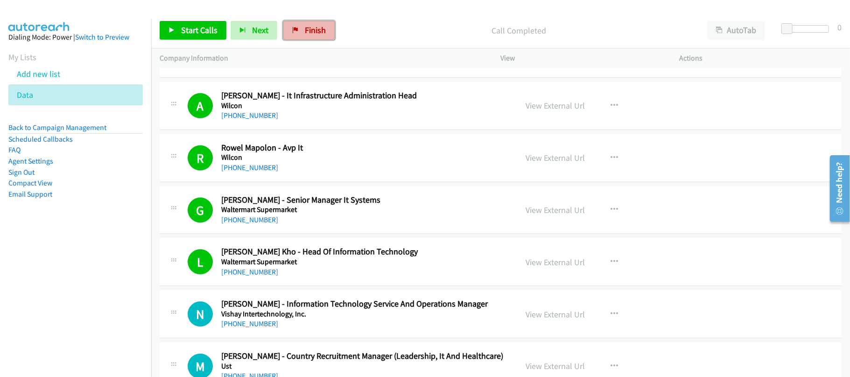
click at [328, 35] on link "Finish" at bounding box center [308, 30] width 51 height 19
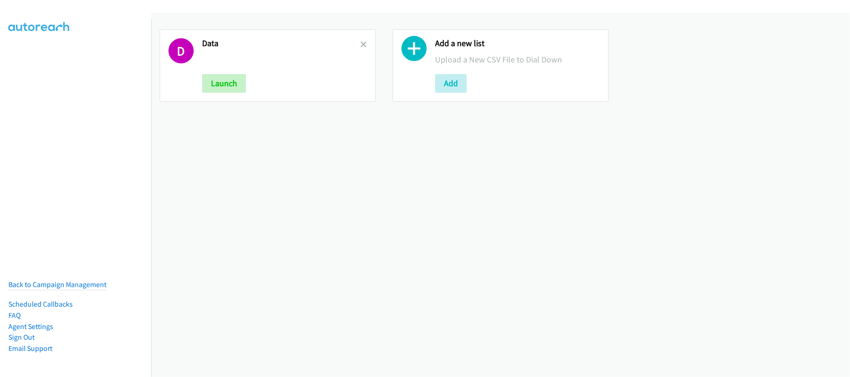
click at [353, 43] on h2 "Data" at bounding box center [281, 43] width 158 height 11
click at [361, 42] on icon at bounding box center [363, 45] width 7 height 7
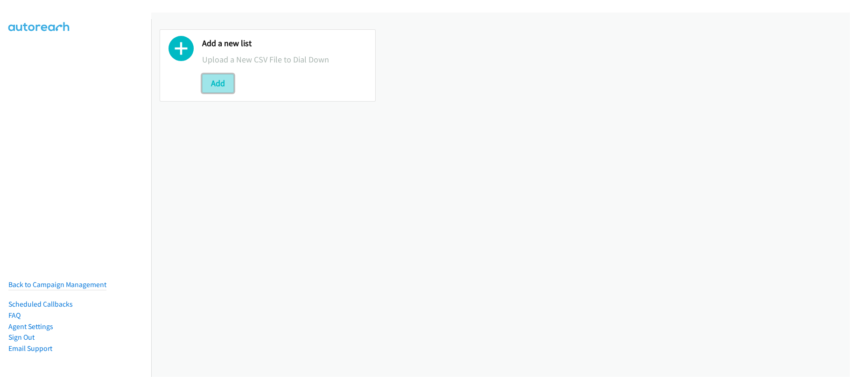
click at [219, 83] on button "Add" at bounding box center [218, 83] width 32 height 19
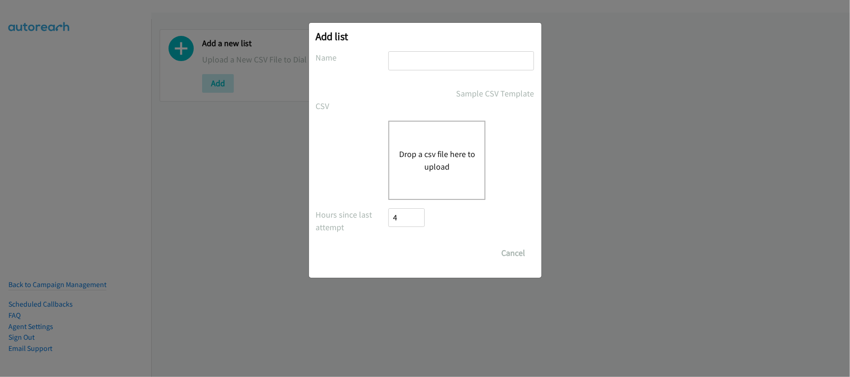
click at [407, 59] on input "text" at bounding box center [461, 60] width 146 height 19
type input "DATA"
click at [432, 170] on button "Drop a csv file here to upload" at bounding box center [436, 160] width 77 height 25
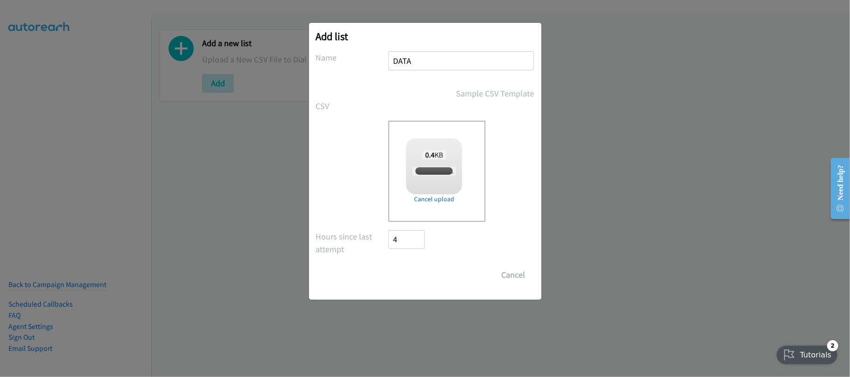
checkbox input "true"
click at [426, 277] on input "Save List" at bounding box center [413, 275] width 49 height 19
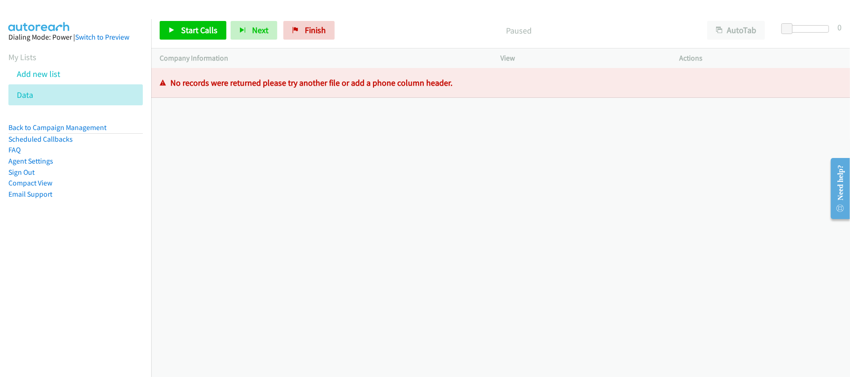
click at [275, 205] on div "[PHONE_NUMBER] Call failed - Please reload the list and try again The Callbar F…" at bounding box center [500, 222] width 698 height 309
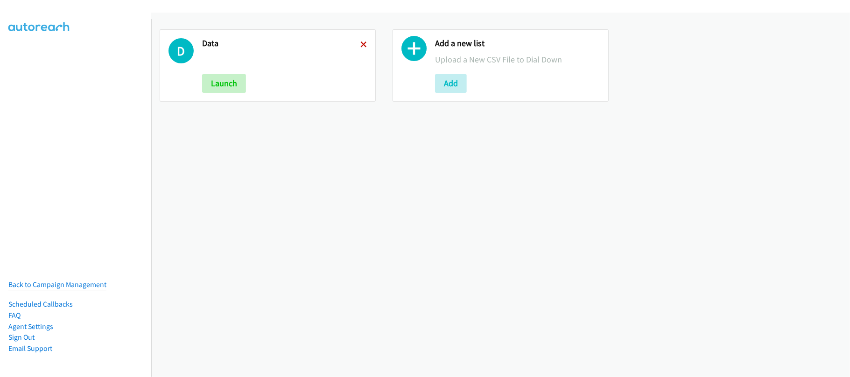
click at [361, 43] on icon at bounding box center [363, 45] width 7 height 7
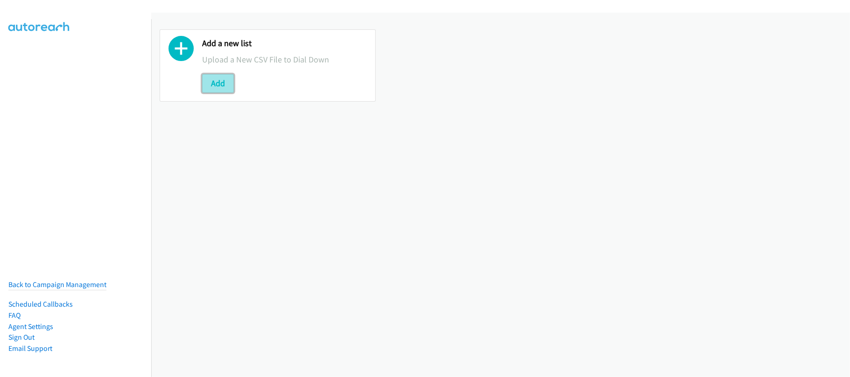
click at [220, 81] on button "Add" at bounding box center [218, 83] width 32 height 19
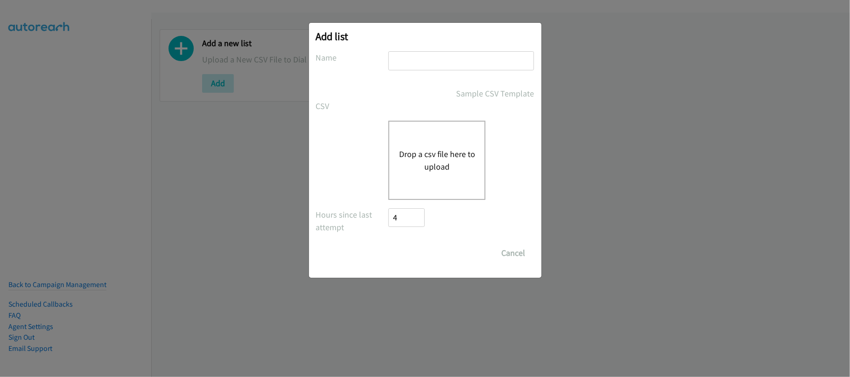
drag, startPoint x: 406, startPoint y: 68, endPoint x: 416, endPoint y: 86, distance: 20.9
click at [406, 68] on input "text" at bounding box center [461, 60] width 146 height 19
type input "DATA"
click at [439, 155] on button "Drop a csv file here to upload" at bounding box center [436, 160] width 77 height 25
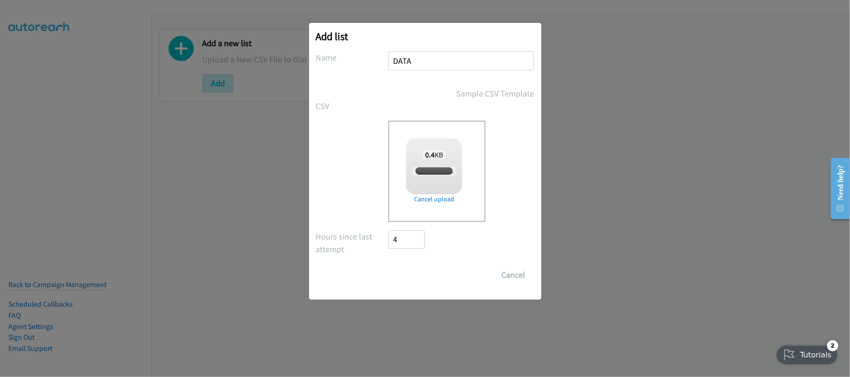
checkbox input "true"
click at [411, 276] on input "Save List" at bounding box center [413, 275] width 49 height 19
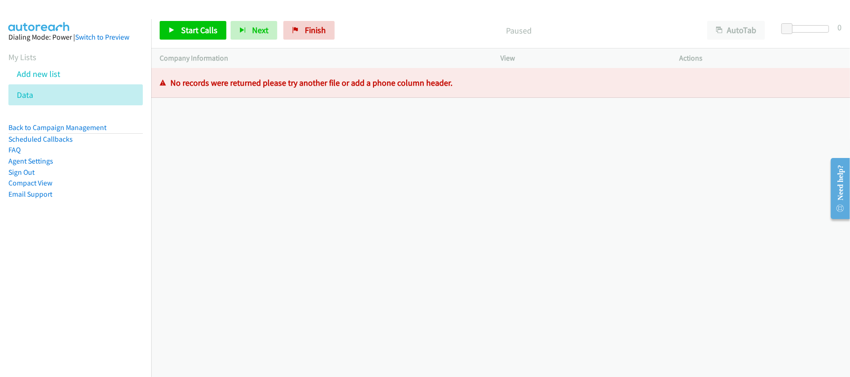
click at [252, 308] on div "[PHONE_NUMBER] Call failed - Please reload the list and try again The Callbar F…" at bounding box center [500, 222] width 698 height 309
click at [314, 23] on link "Finish" at bounding box center [308, 30] width 51 height 19
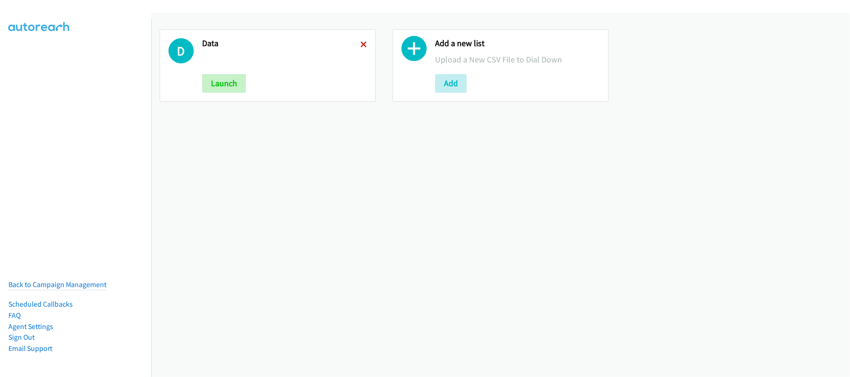
click at [360, 46] on icon at bounding box center [363, 45] width 7 height 7
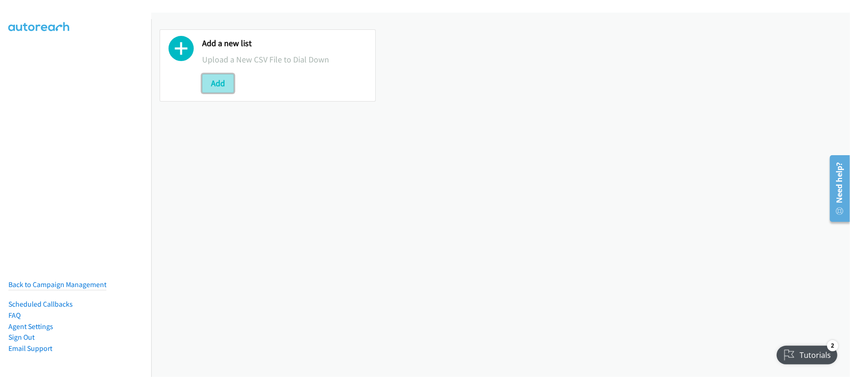
click at [223, 86] on button "Add" at bounding box center [218, 83] width 32 height 19
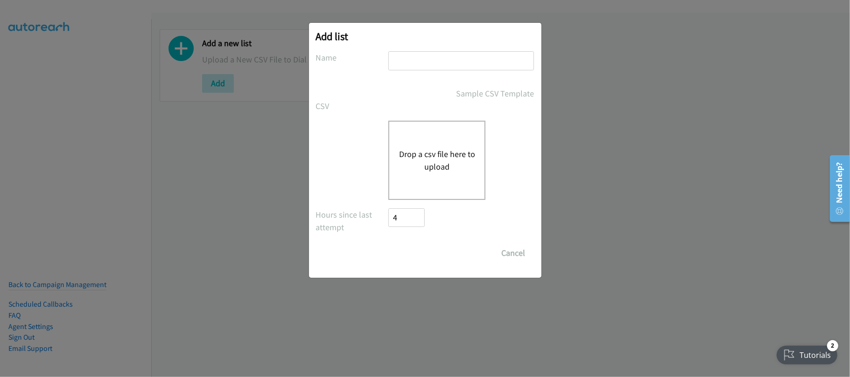
drag, startPoint x: 439, startPoint y: 68, endPoint x: 444, endPoint y: 75, distance: 8.6
click at [439, 68] on input "text" at bounding box center [461, 60] width 146 height 19
type input "DATA"
click at [421, 168] on button "Drop a csv file here to upload" at bounding box center [436, 160] width 77 height 25
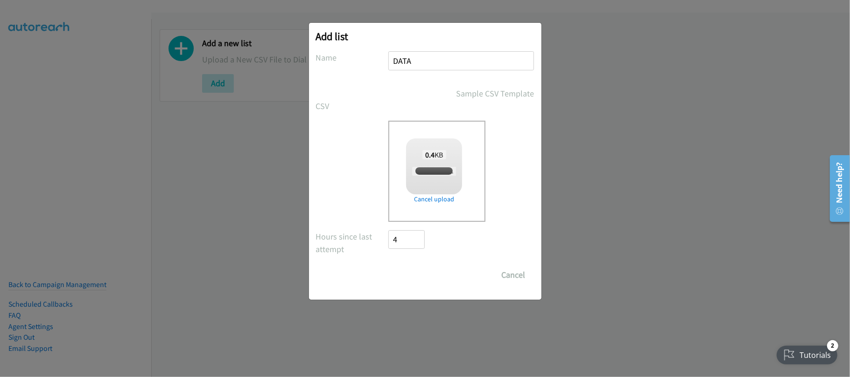
checkbox input "true"
click at [417, 270] on input "Save List" at bounding box center [413, 275] width 49 height 19
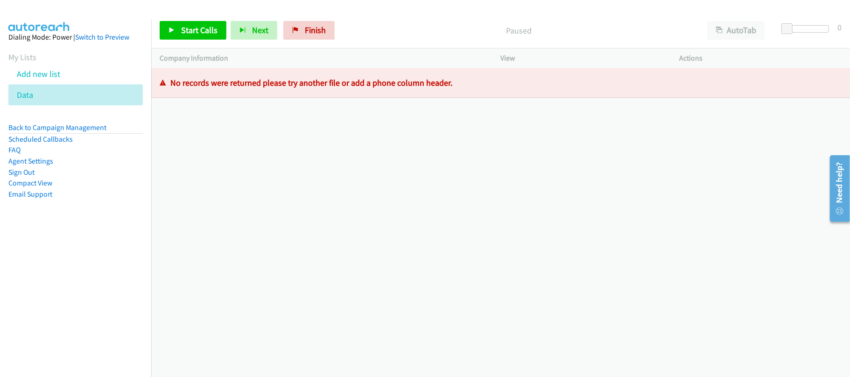
click at [272, 204] on div "[PHONE_NUMBER] Call failed - Please reload the list and try again The Callbar F…" at bounding box center [500, 222] width 698 height 309
click at [311, 36] on link "Finish" at bounding box center [308, 30] width 51 height 19
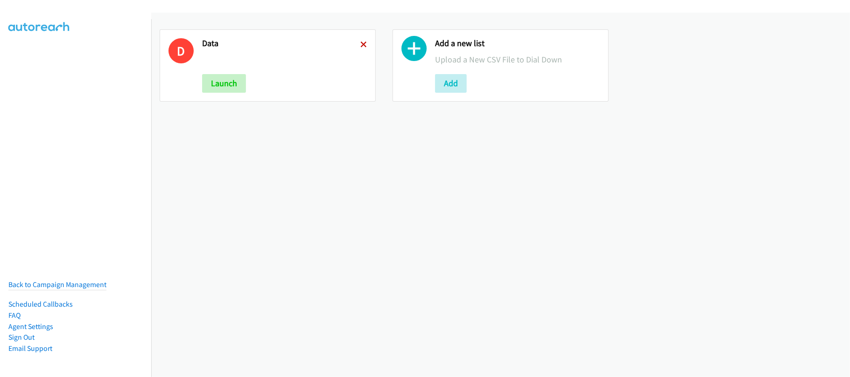
click at [360, 43] on icon at bounding box center [363, 45] width 7 height 7
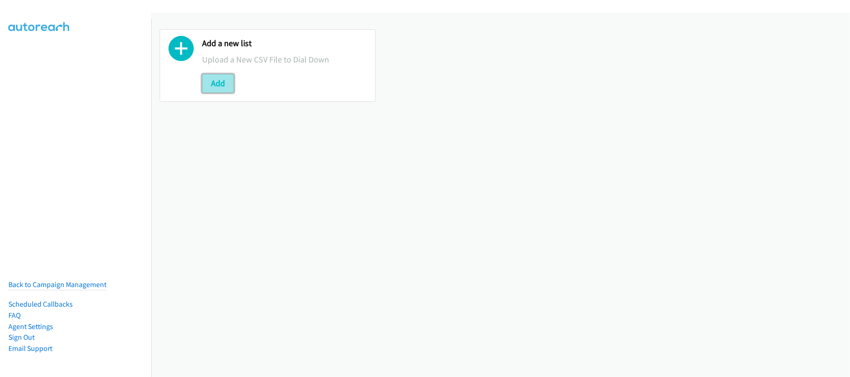
click at [224, 77] on button "Add" at bounding box center [218, 83] width 32 height 19
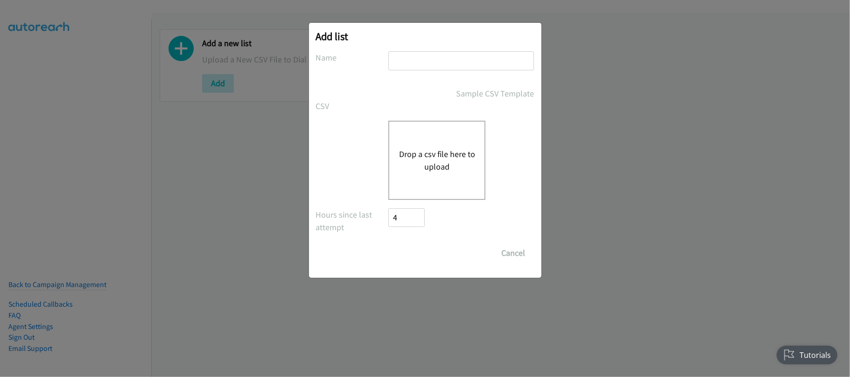
drag, startPoint x: 394, startPoint y: 69, endPoint x: 400, endPoint y: 64, distance: 8.0
click at [394, 69] on input "text" at bounding box center [461, 60] width 146 height 19
type input "DATA"
click at [441, 159] on button "Drop a csv file here to upload" at bounding box center [436, 160] width 77 height 25
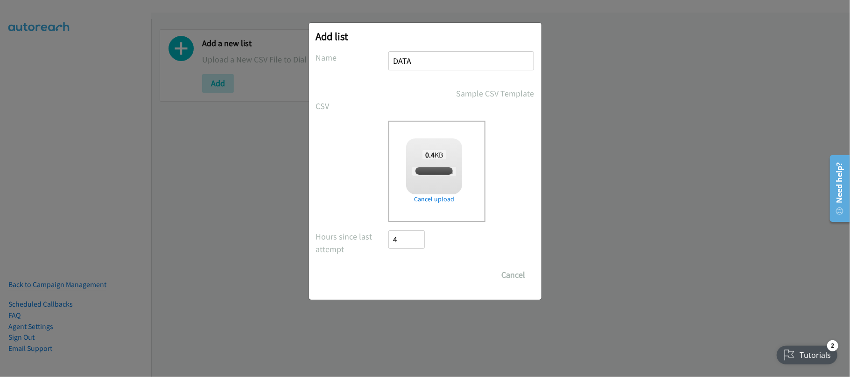
checkbox input "true"
click at [426, 271] on input "Save List" at bounding box center [413, 275] width 49 height 19
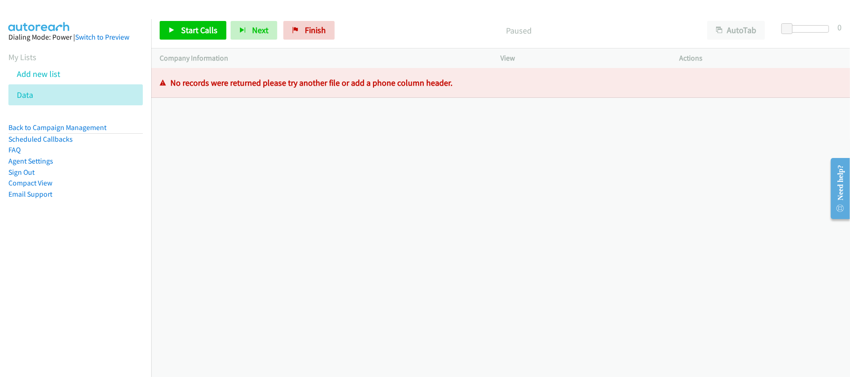
click at [308, 202] on div "[PHONE_NUMBER] Call failed - Please reload the list and try again The Callbar F…" at bounding box center [500, 222] width 698 height 309
click at [271, 142] on div "[PHONE_NUMBER] Call failed - Please reload the list and try again The Callbar F…" at bounding box center [500, 222] width 698 height 309
click at [338, 202] on div "[PHONE_NUMBER] Call failed - Please reload the list and try again The Callbar F…" at bounding box center [500, 222] width 698 height 309
